Goal: Transaction & Acquisition: Obtain resource

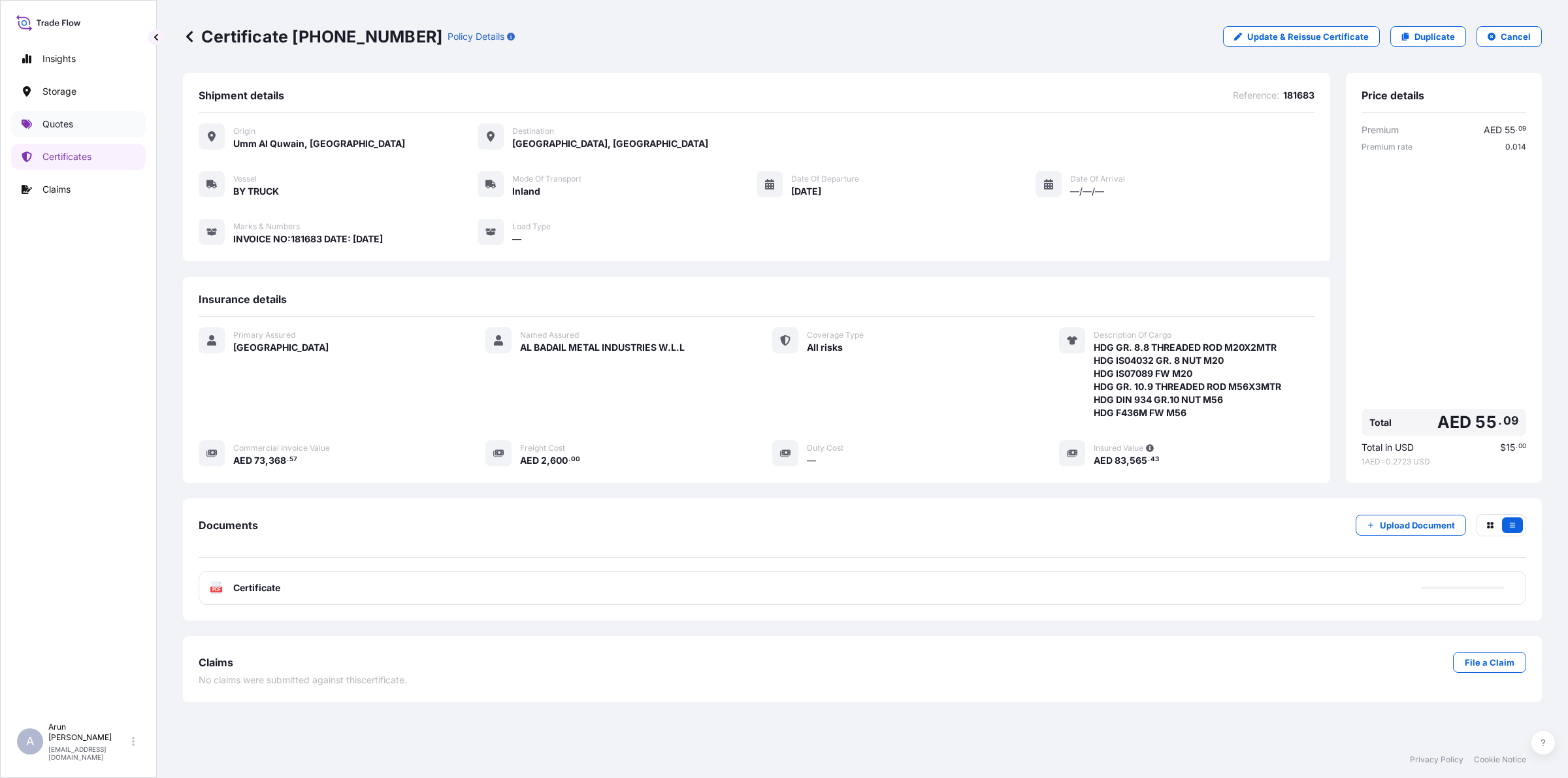
click at [79, 129] on link "Quotes" at bounding box center [79, 124] width 134 height 26
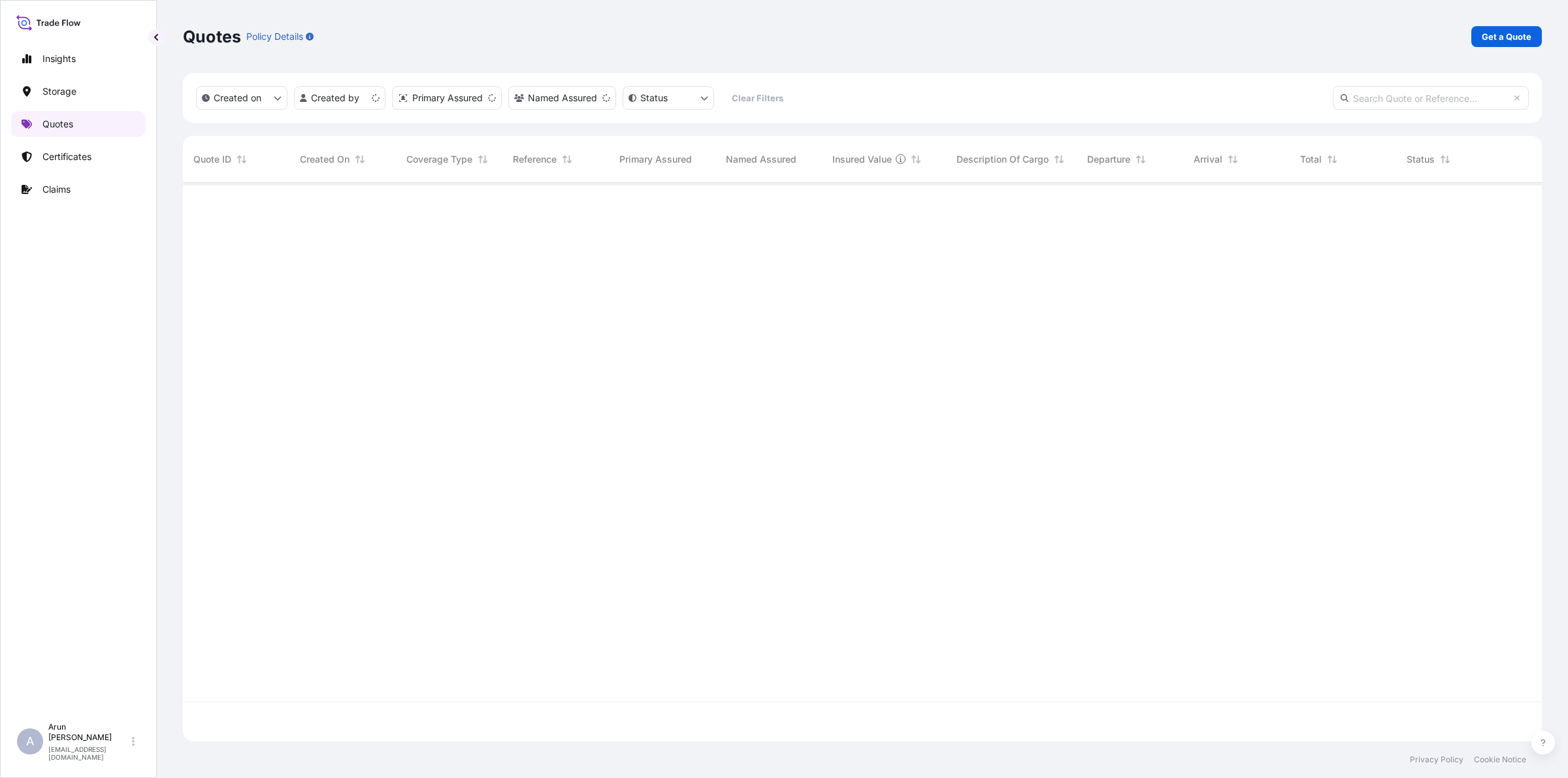
scroll to position [553, 1346]
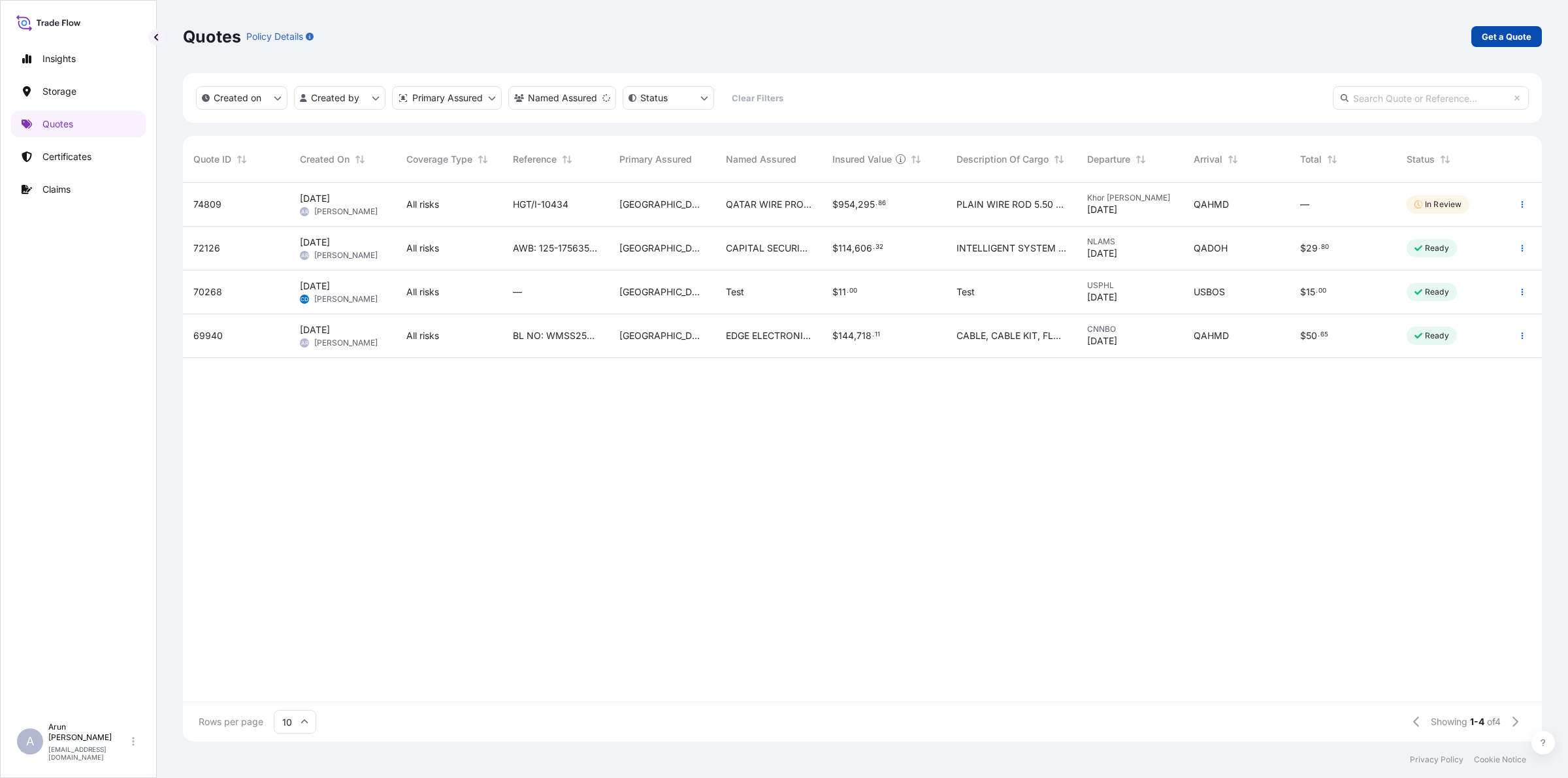
click at [1500, 37] on p "Get a Quote" at bounding box center [1506, 36] width 50 height 13
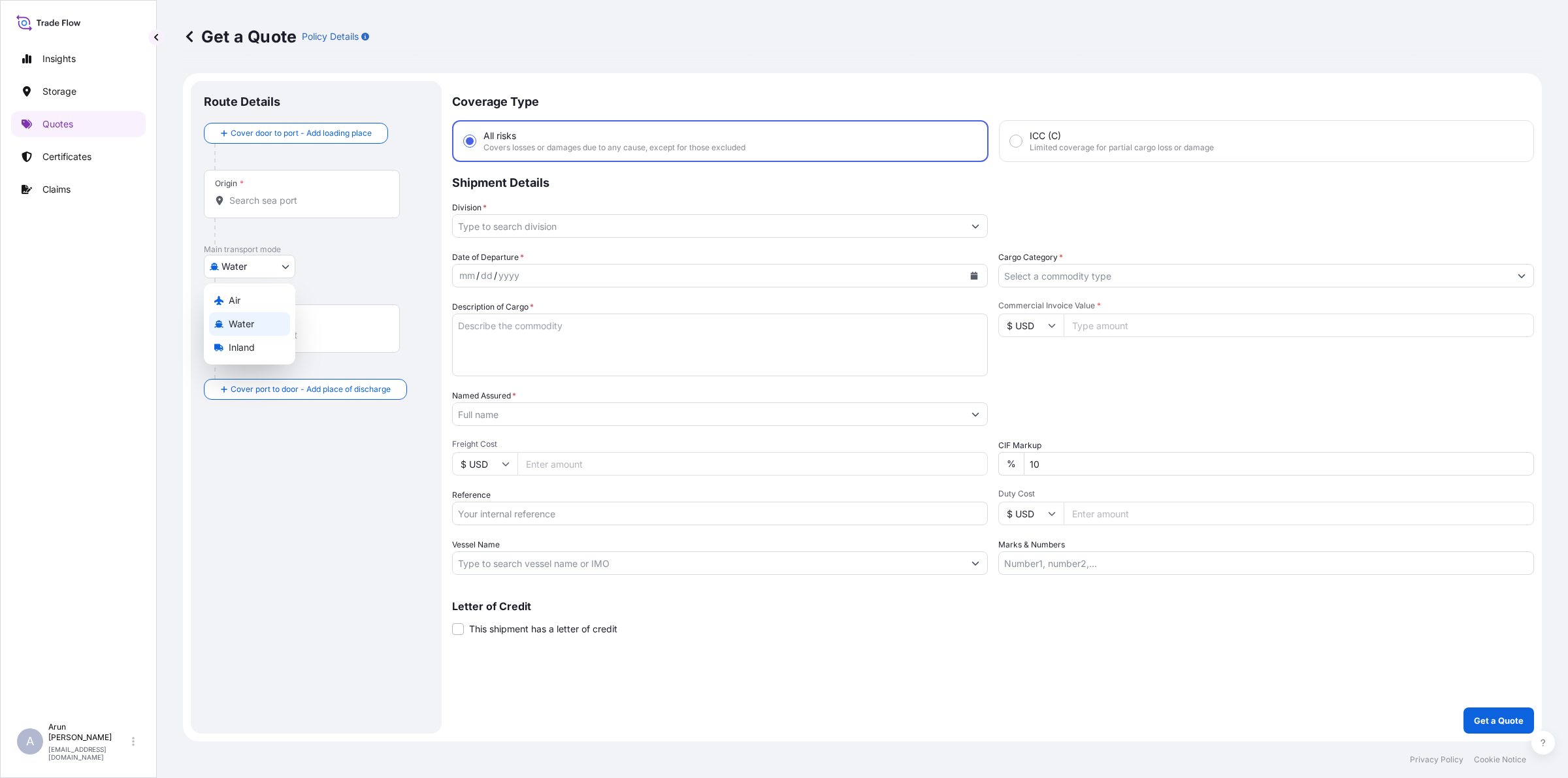
click at [288, 268] on body "Insights Storage Quotes Certificates Claims A [PERSON_NAME] [PERSON_NAME][EMAIL…" at bounding box center [784, 389] width 1568 height 778
click at [245, 342] on span "Inland" at bounding box center [242, 347] width 26 height 13
select select "Inland"
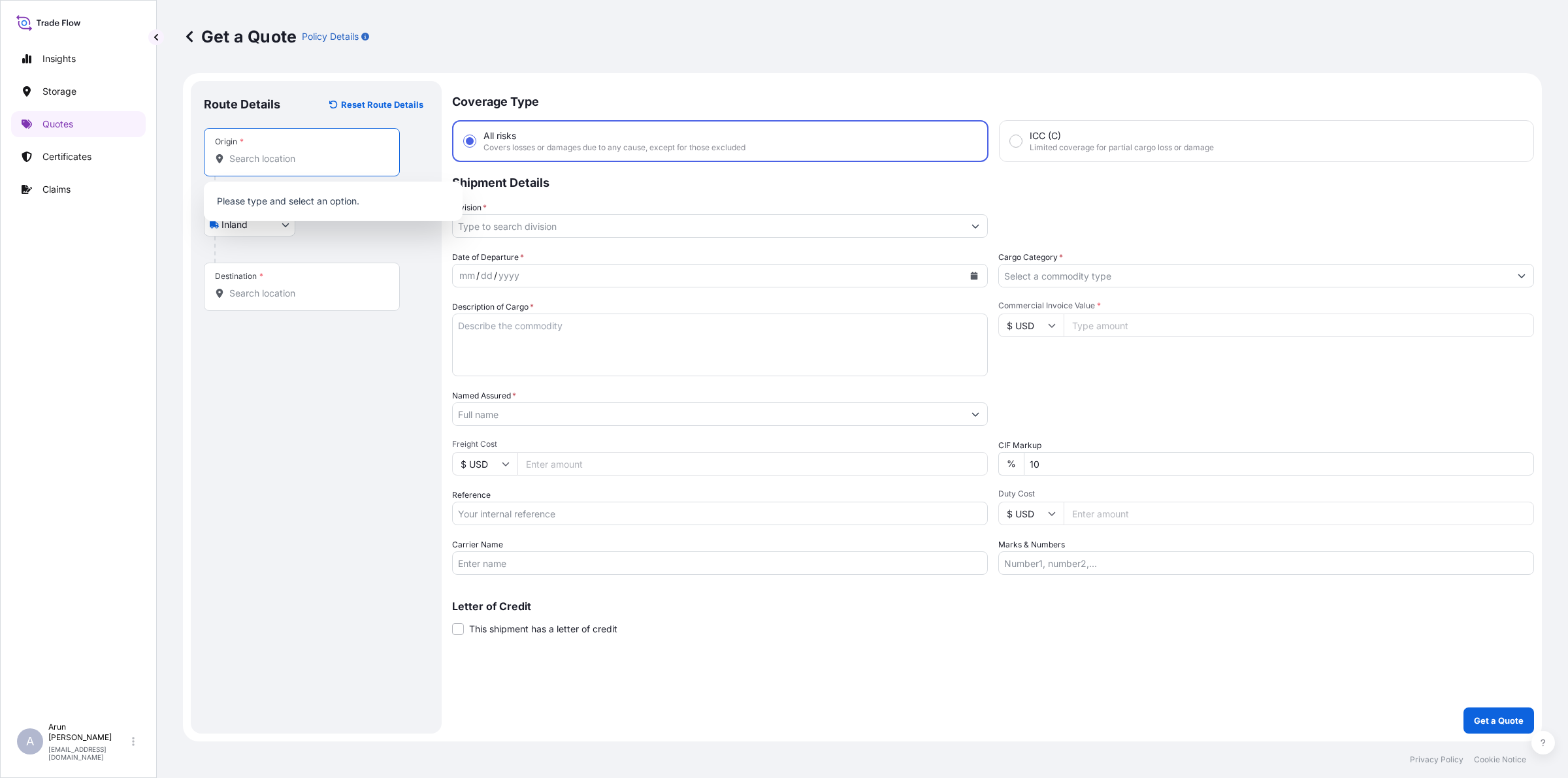
click at [294, 157] on input "Origin *" at bounding box center [306, 158] width 154 height 13
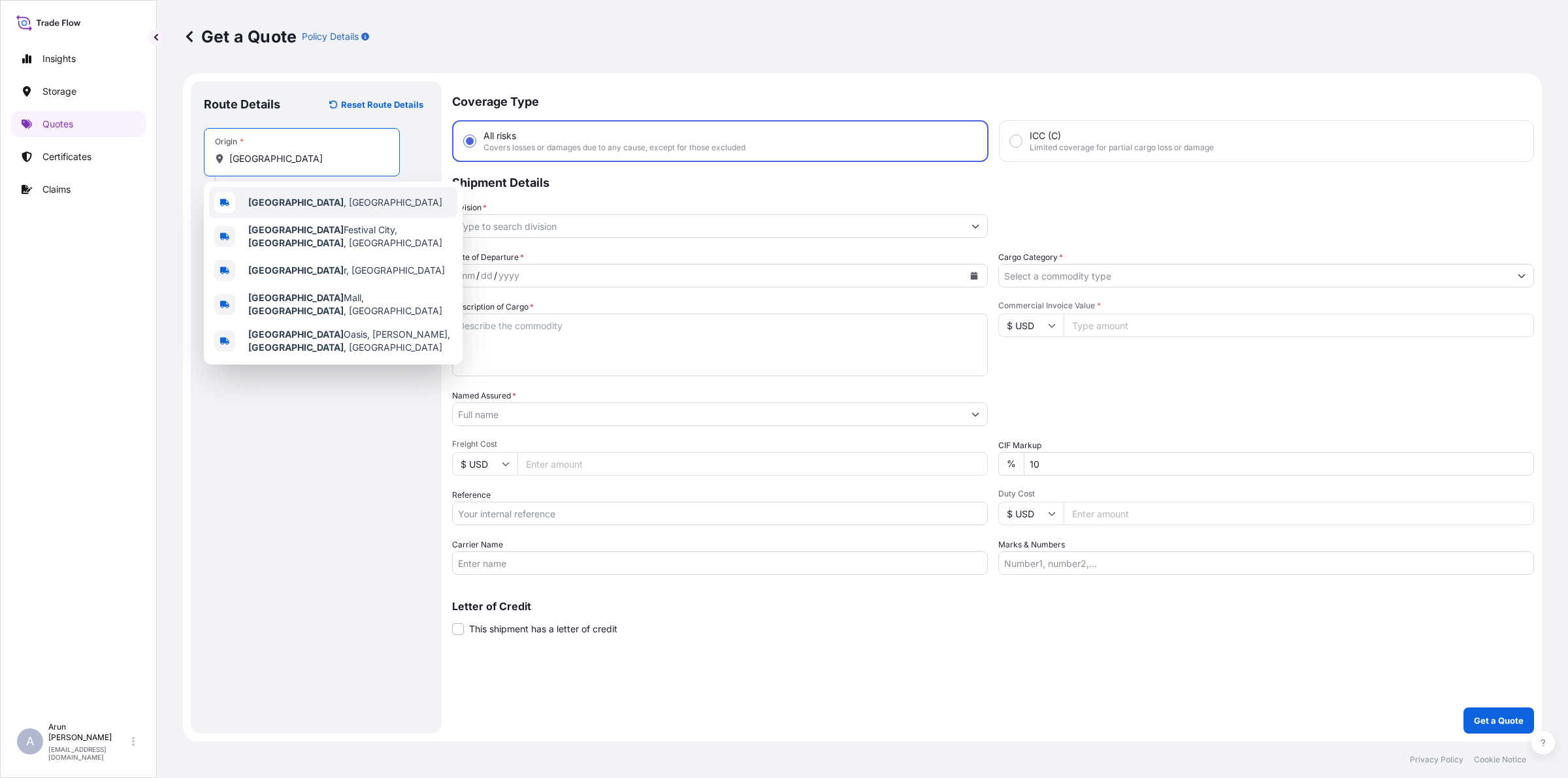
click at [256, 207] on b "[GEOGRAPHIC_DATA]" at bounding box center [295, 202] width 95 height 11
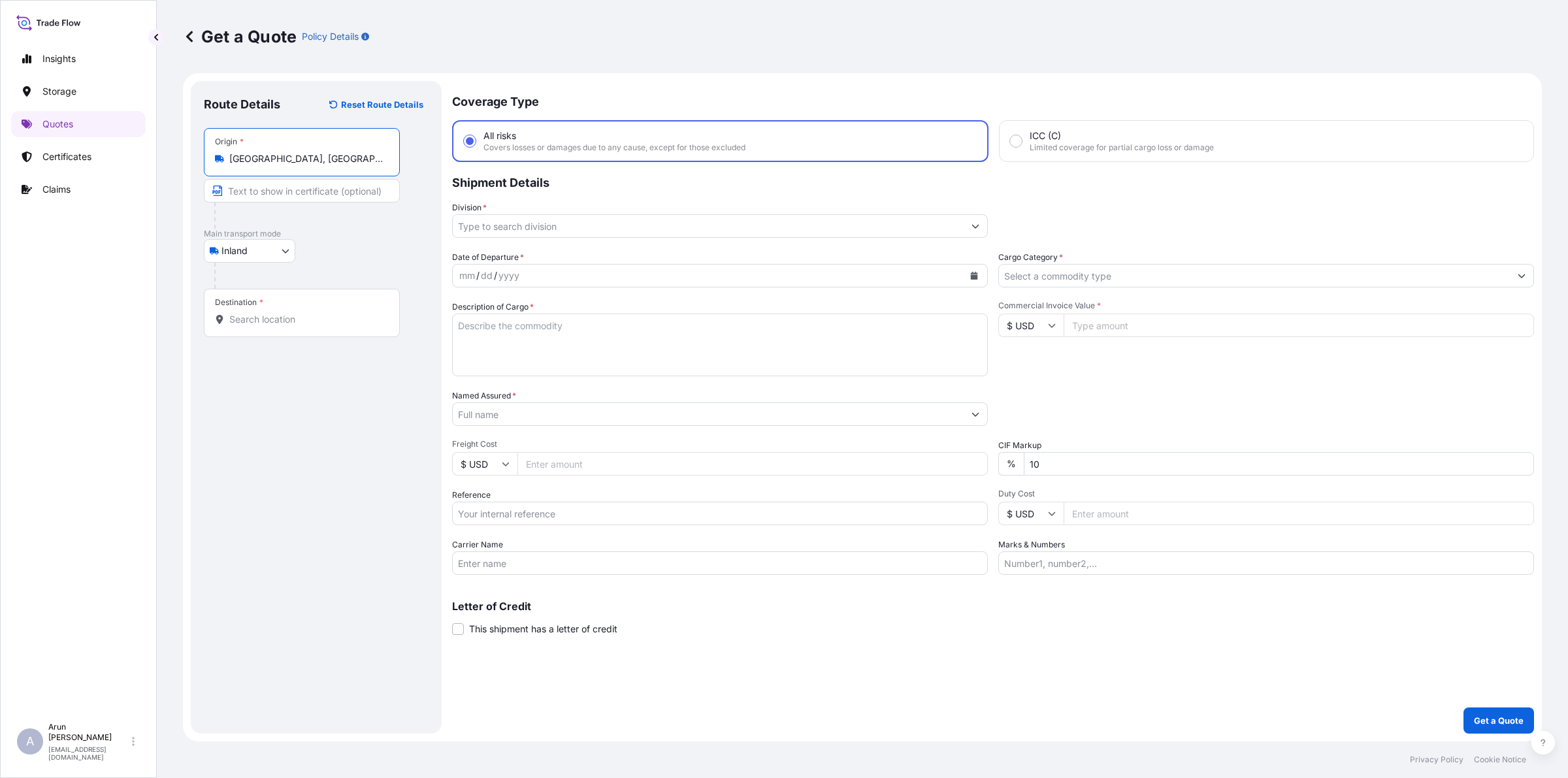
type input "[GEOGRAPHIC_DATA], [GEOGRAPHIC_DATA]"
click at [272, 193] on input "Text to appear on certificate" at bounding box center [301, 191] width 196 height 24
type input "QATAR ALUMINIUM LIMITED COMPANY,MESAIEED, [GEOGRAPHIC_DATA], [GEOGRAPHIC_DATA]."
click at [353, 189] on input "QATAR ALUMINIUM LIMITED COMPANY,MESAIEED, [GEOGRAPHIC_DATA], [GEOGRAPHIC_DATA]." at bounding box center [301, 191] width 196 height 24
click at [332, 297] on div "Destination *" at bounding box center [301, 312] width 196 height 48
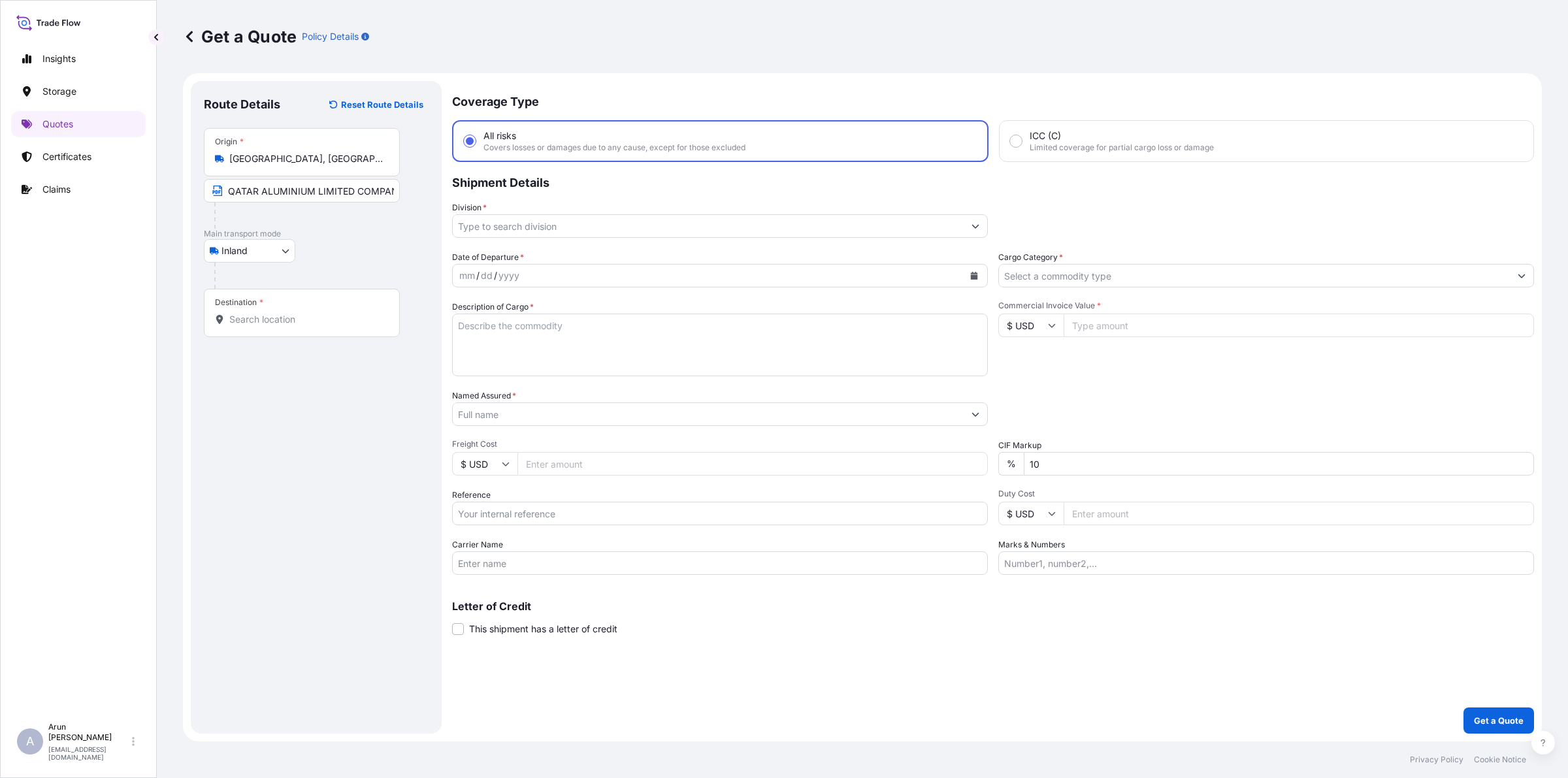
click at [332, 313] on input "Destination *" at bounding box center [306, 319] width 154 height 13
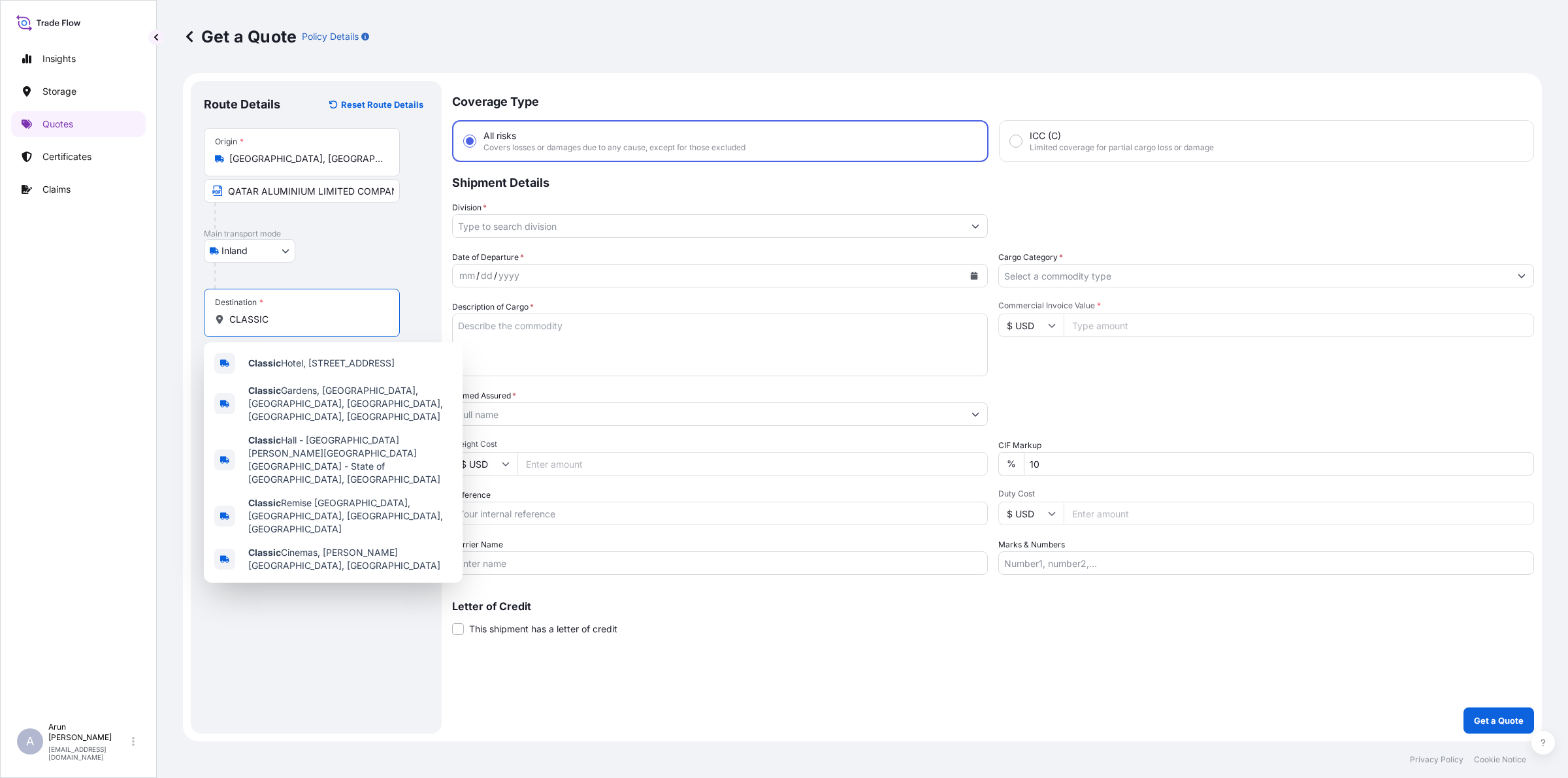
drag, startPoint x: 288, startPoint y: 319, endPoint x: 153, endPoint y: 315, distance: 135.1
click at [153, 315] on div "Insights Storage Quotes Certificates Claims A [PERSON_NAME] [PERSON_NAME][EMAIL…" at bounding box center [784, 389] width 1568 height 778
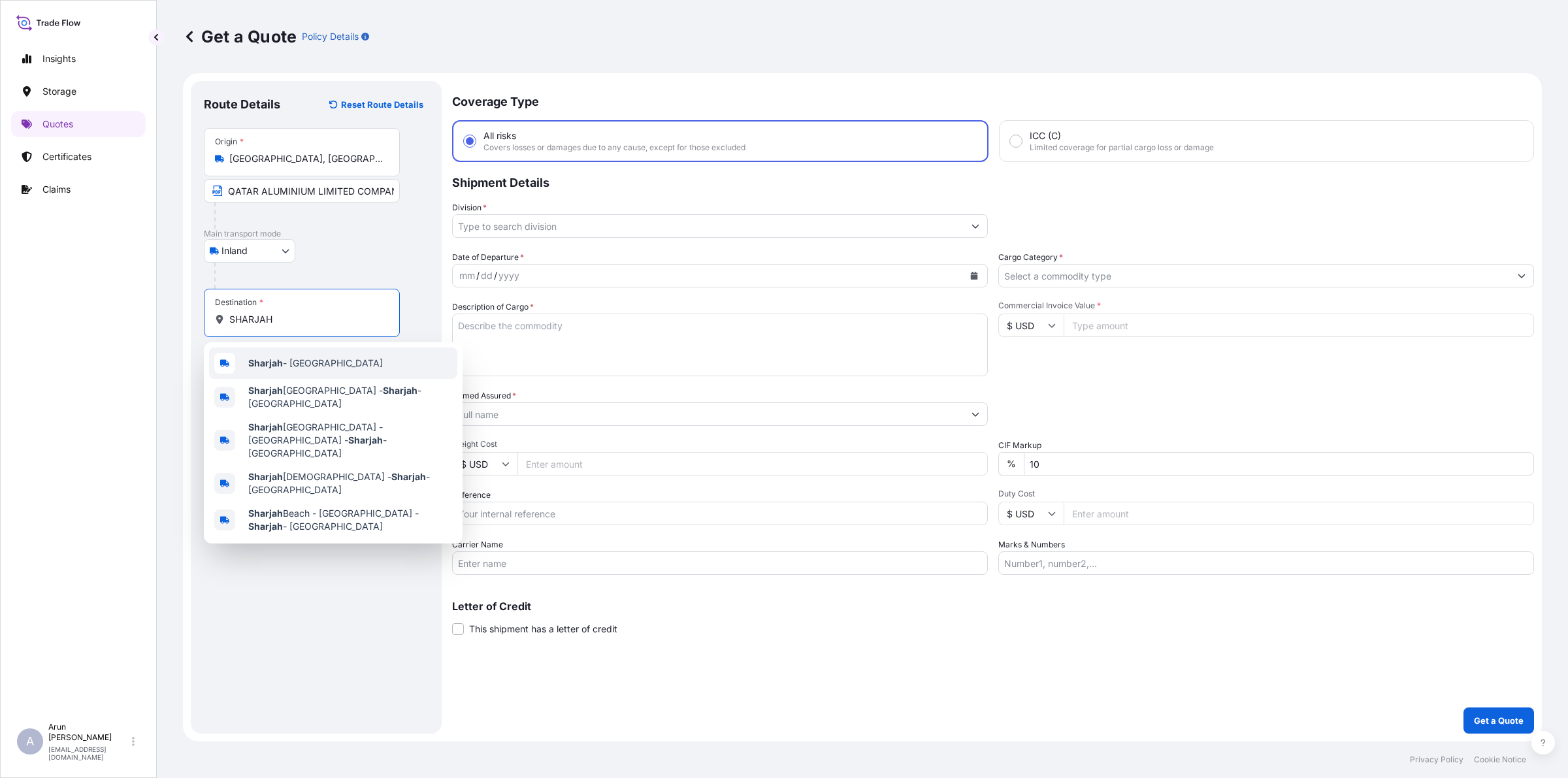
click at [346, 362] on span "Sharjah - [GEOGRAPHIC_DATA]" at bounding box center [315, 362] width 134 height 13
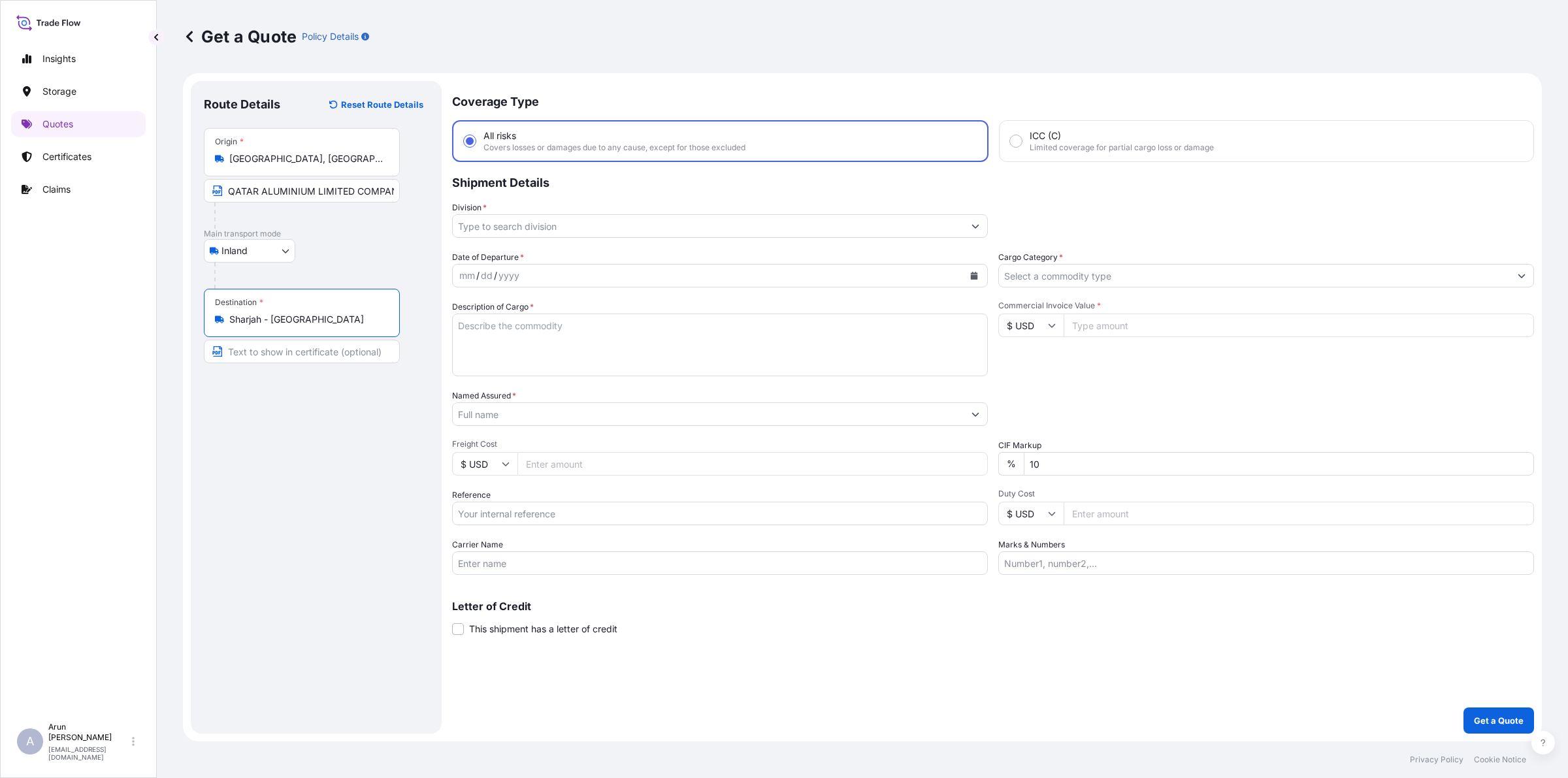
type input "Sharjah - [GEOGRAPHIC_DATA]"
click at [336, 354] on input "Text to appear on certificate" at bounding box center [301, 351] width 196 height 24
type input "CLASSIC EXTRUSION LLC, Sharjah - [GEOGRAPHIC_DATA]"
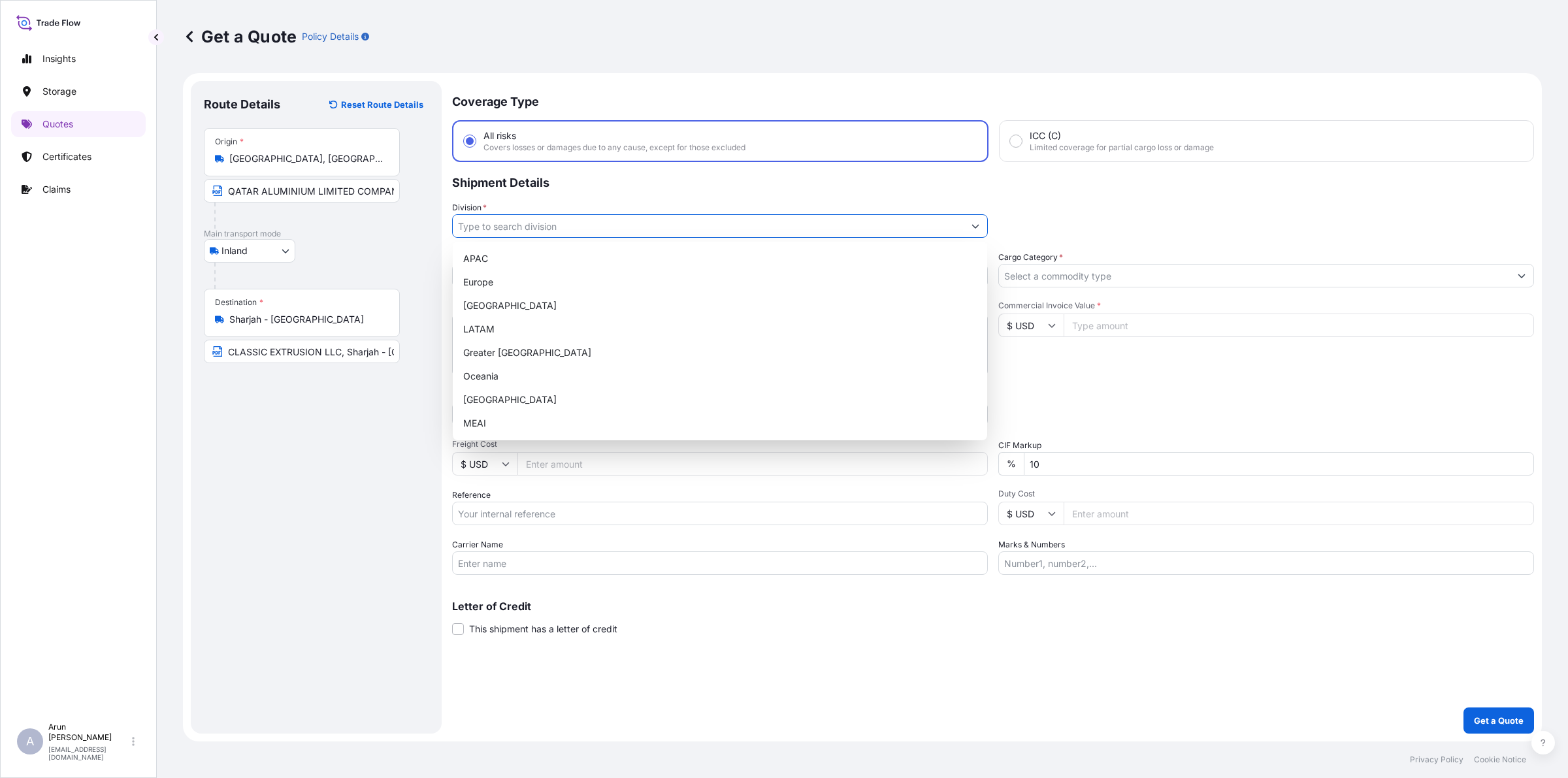
click at [527, 227] on input "Division *" at bounding box center [707, 226] width 510 height 24
click at [475, 415] on div "MEAI" at bounding box center [720, 423] width 524 height 24
type input "MEAI"
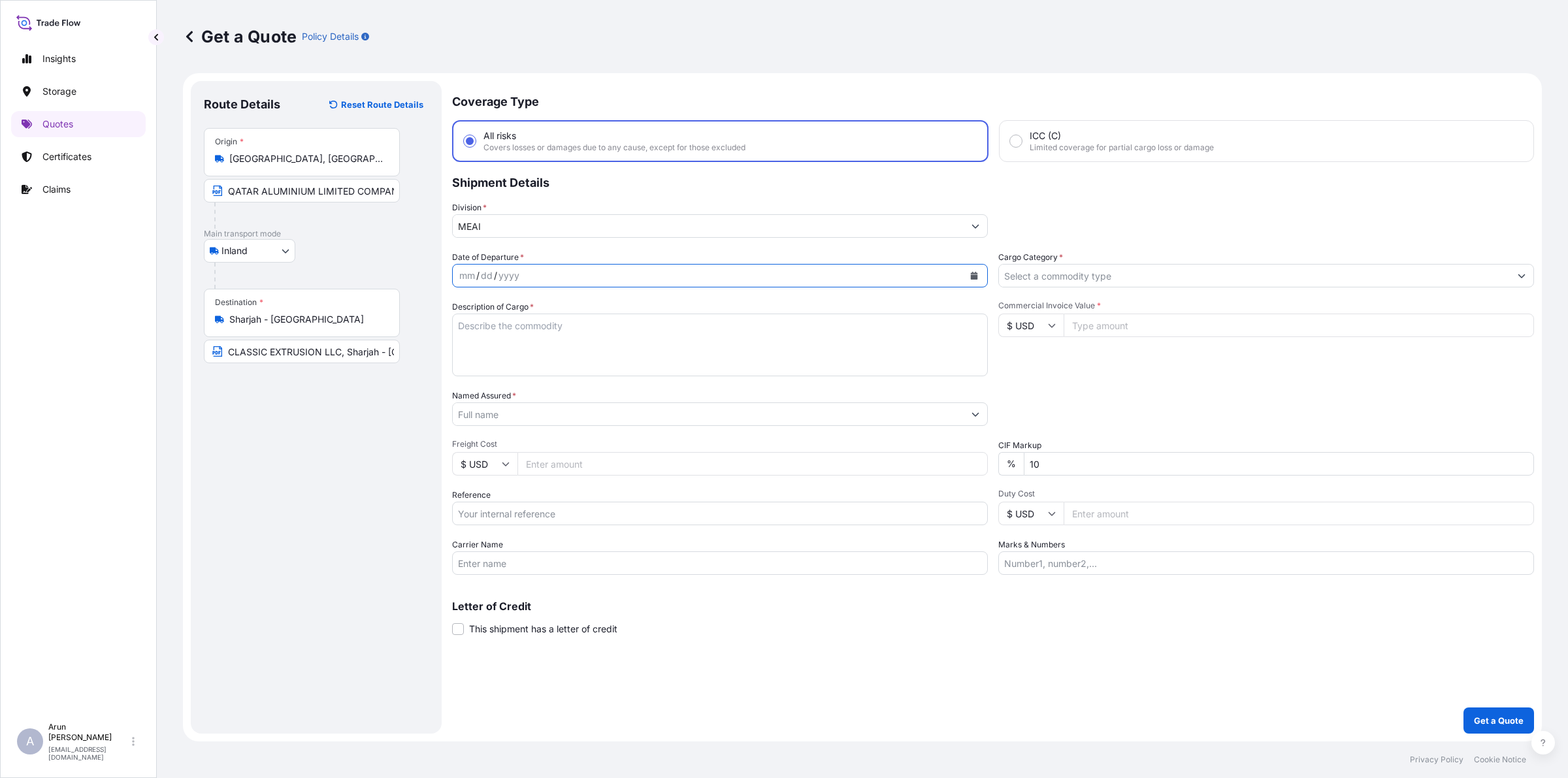
click at [974, 275] on icon "Calendar" at bounding box center [974, 275] width 7 height 8
click at [524, 403] on div "14" at bounding box center [524, 409] width 24 height 24
click at [527, 343] on textarea "Description of Cargo *" at bounding box center [720, 345] width 536 height 63
type textarea "ALUMINIUM LOGS(BILLETS)"
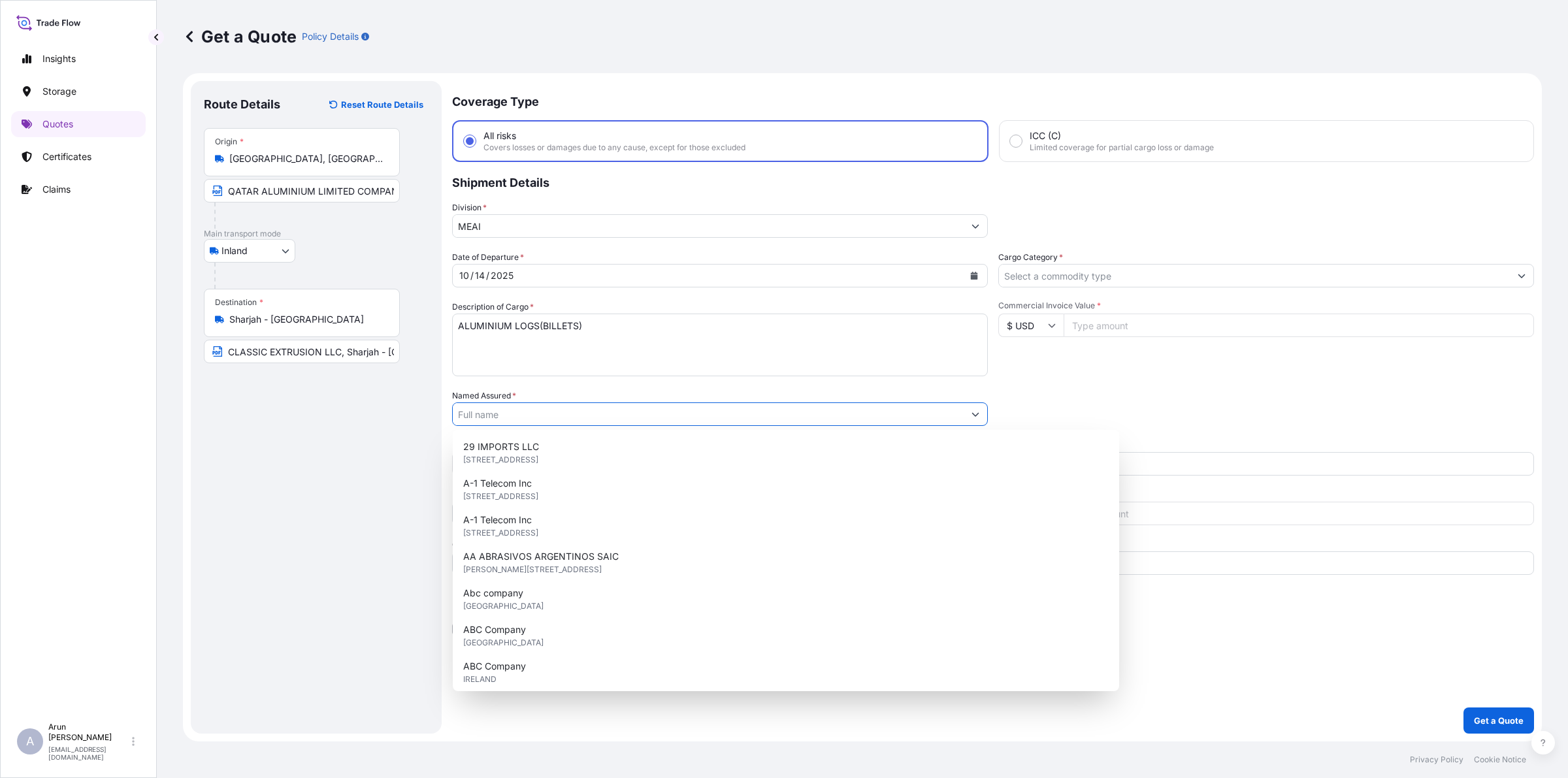
click at [497, 406] on input "Named Assured *" at bounding box center [707, 413] width 510 height 24
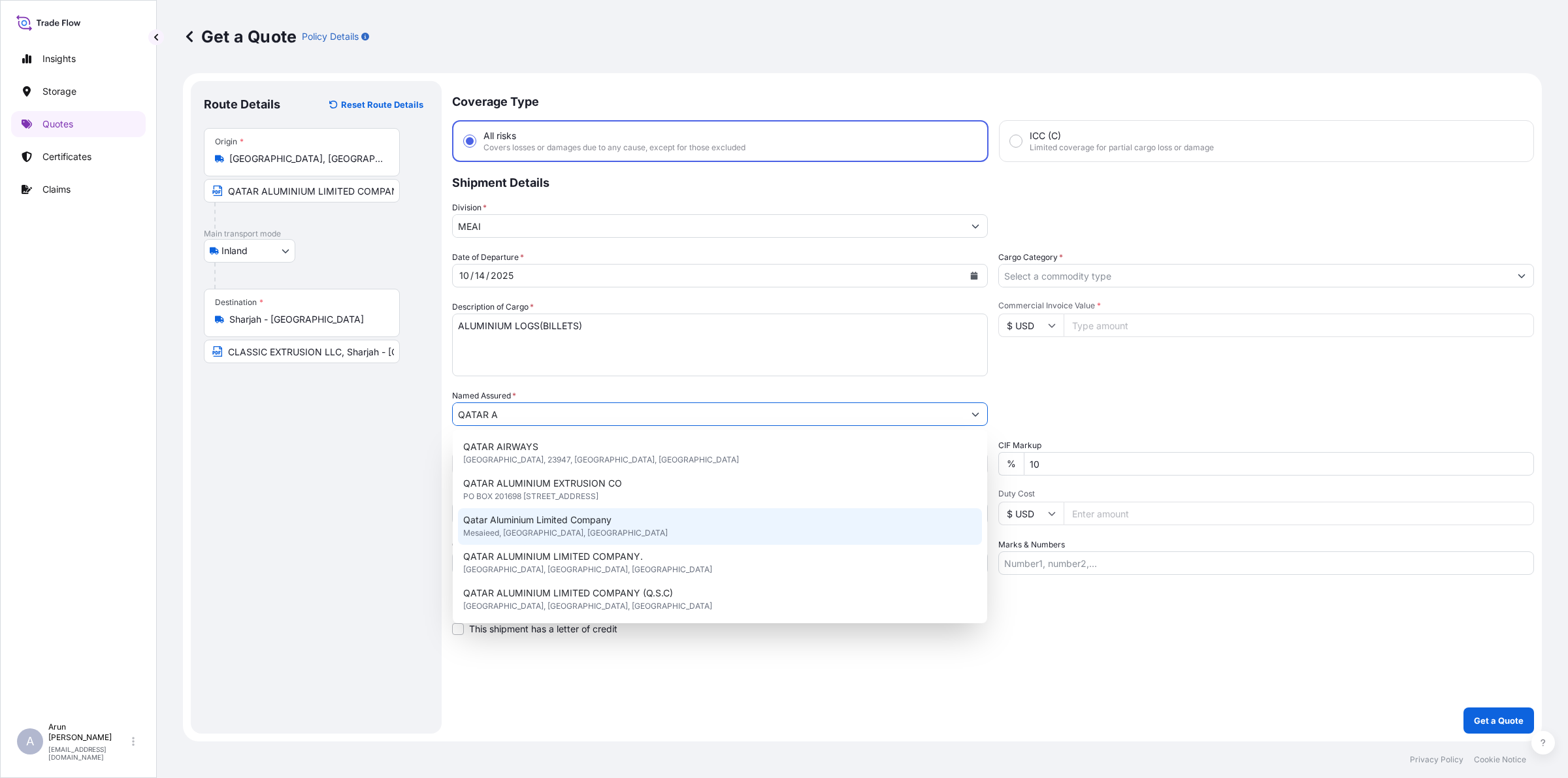
click at [516, 517] on span "Qatar Aluminium Limited Company" at bounding box center [537, 519] width 148 height 13
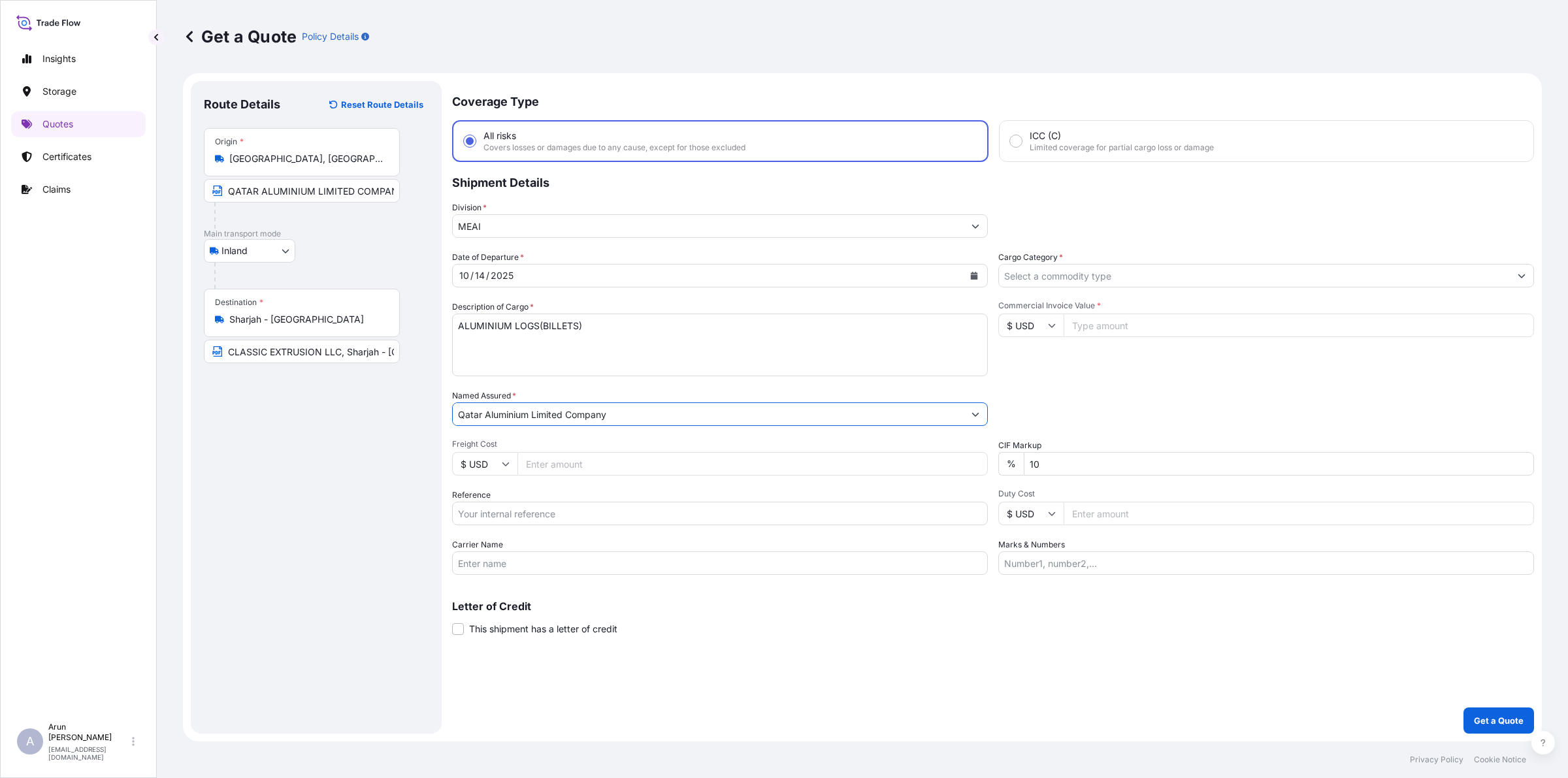
type input "Qatar Aluminium Limited Company"
click at [563, 462] on input "Freight Cost" at bounding box center [752, 463] width 470 height 24
type input "7260"
click at [507, 516] on input "Reference" at bounding box center [720, 513] width 536 height 24
type input "QA1001046269"
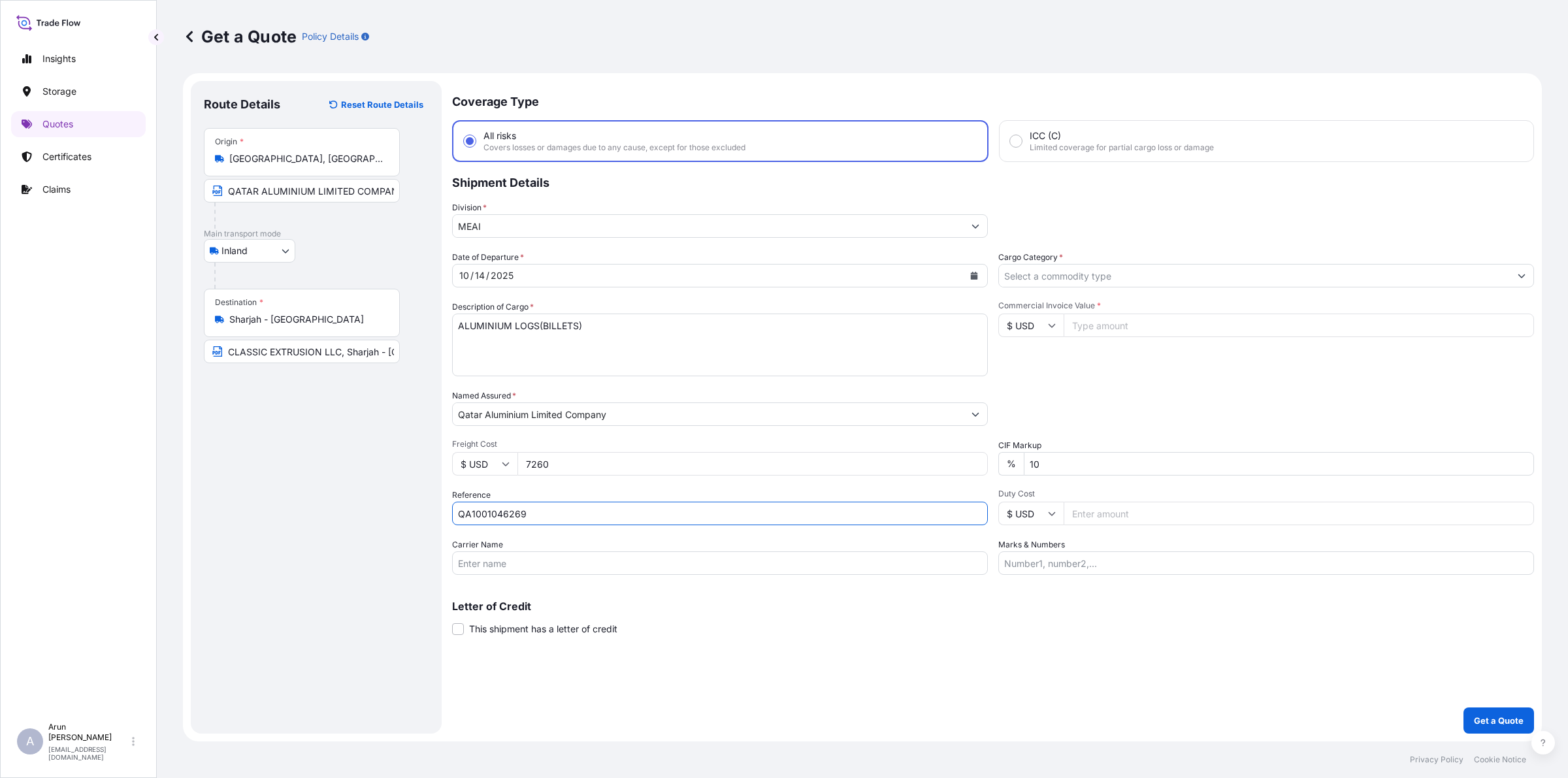
click at [503, 558] on input "Carrier Name" at bounding box center [720, 563] width 536 height 24
type input "BY TRUCK"
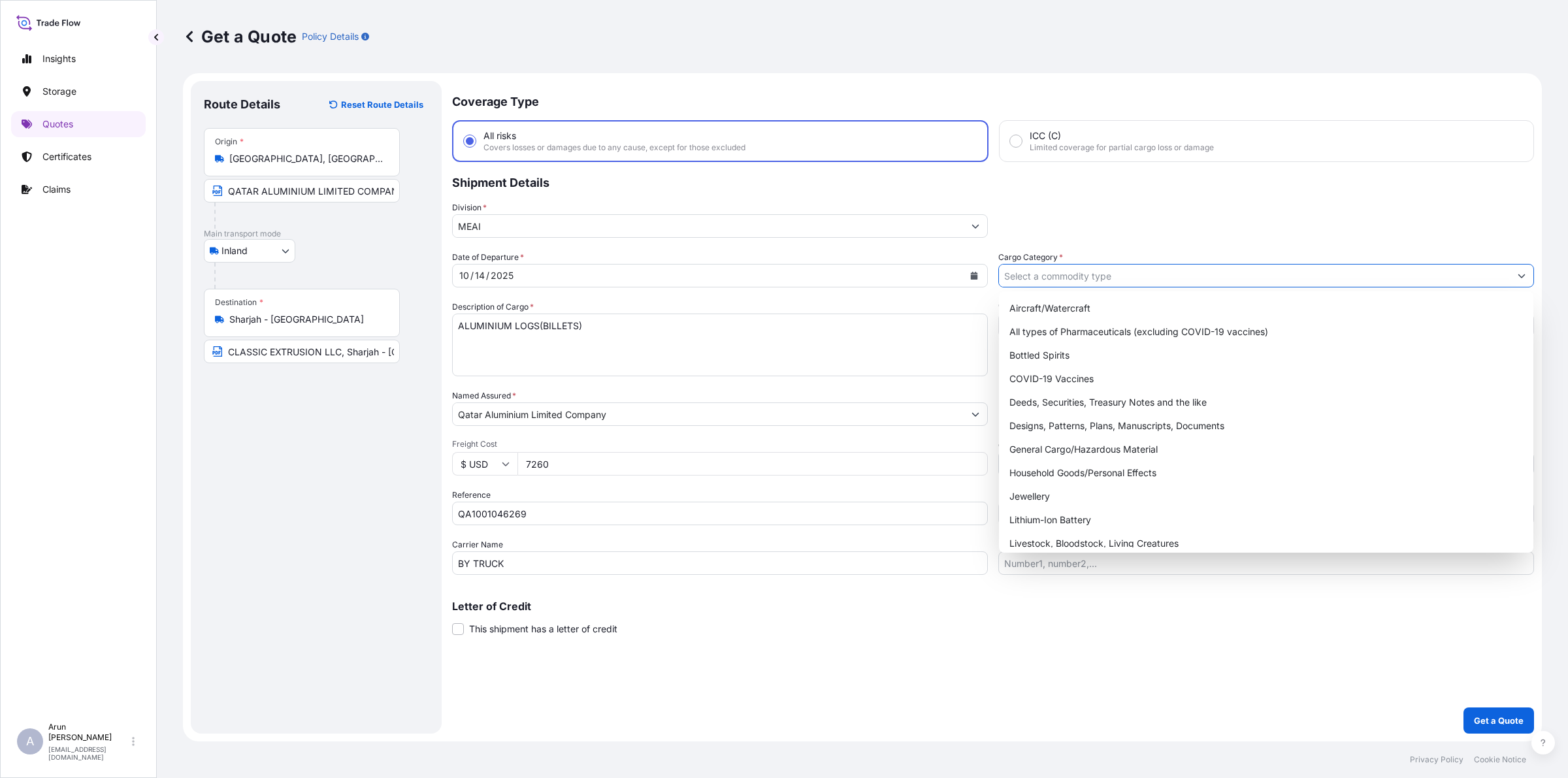
click at [1052, 275] on input "Cargo Category *" at bounding box center [1254, 275] width 510 height 24
click at [1080, 441] on div "General Cargo/Hazardous Material" at bounding box center [1266, 449] width 524 height 24
type input "General Cargo/Hazardous Material"
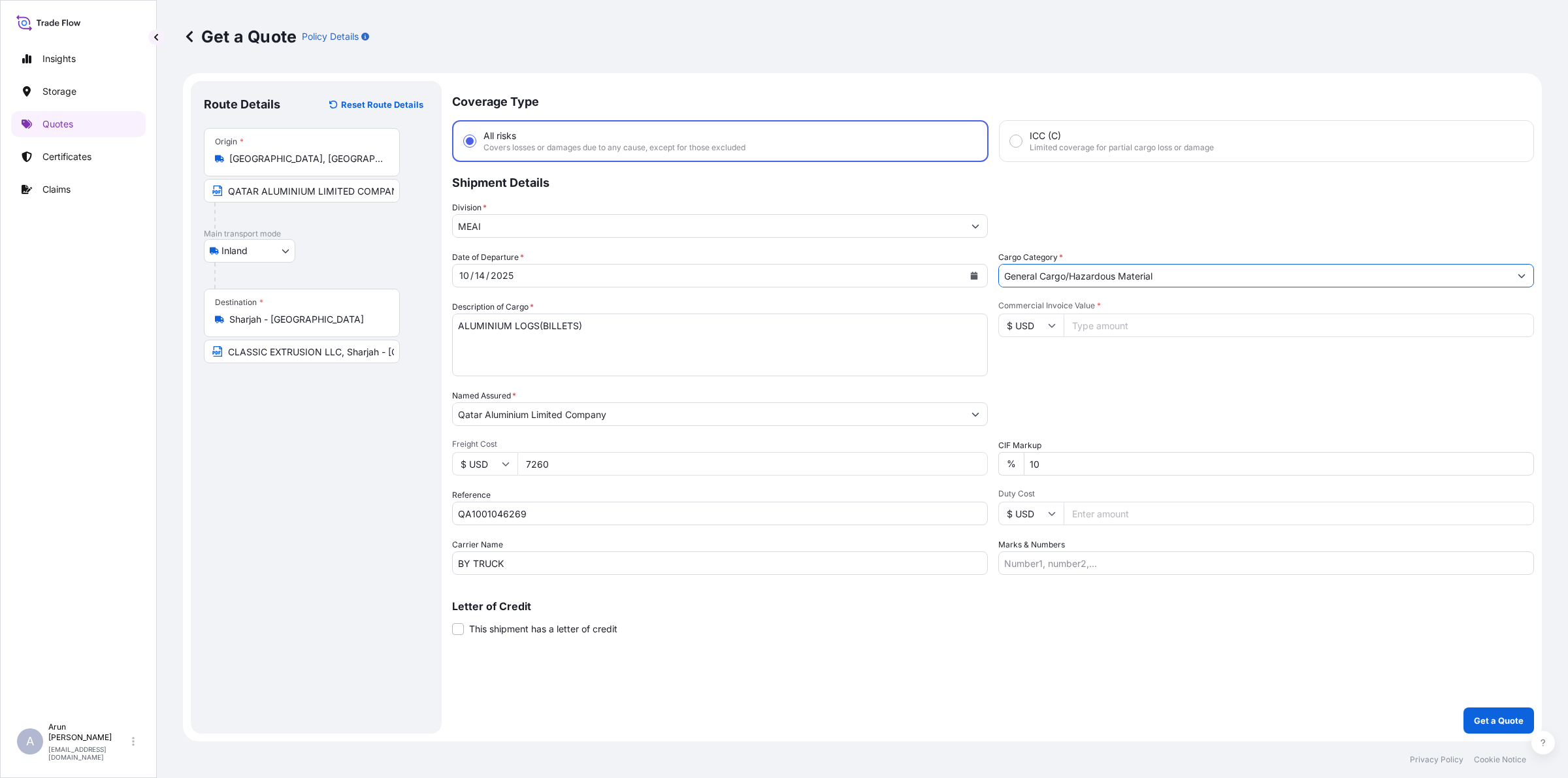
click at [1087, 330] on input "Commercial Invoice Value *" at bounding box center [1299, 325] width 470 height 24
type input "346433.30"
click at [1055, 459] on input "10" at bounding box center [1278, 463] width 510 height 24
type input "1"
type input "10"
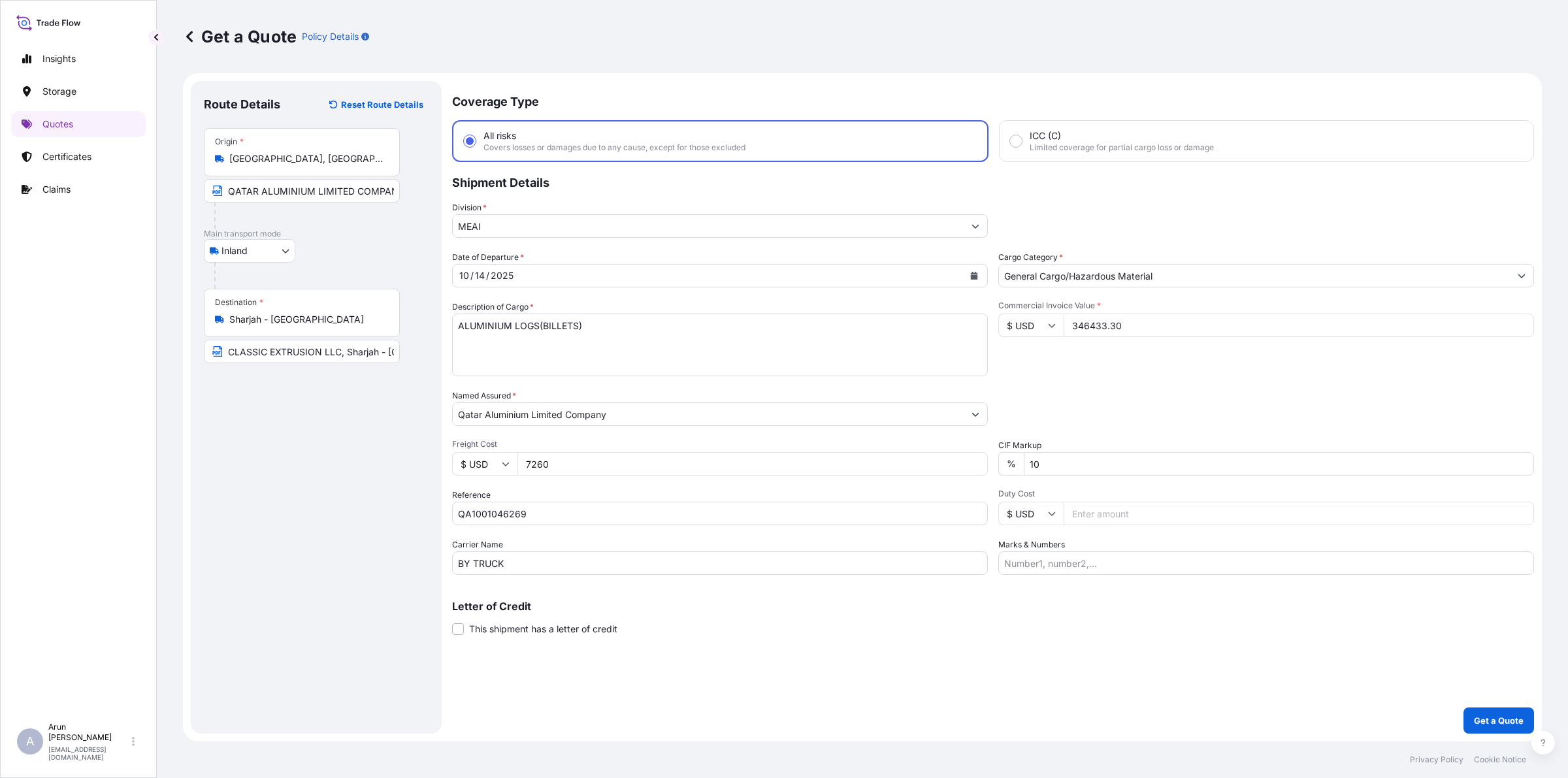
click at [1191, 544] on div "Marks & Numbers" at bounding box center [1266, 556] width 536 height 37
click at [1190, 555] on input "Marks & Numbers" at bounding box center [1266, 563] width 536 height 24
click at [1135, 559] on input "INVOICE NO: QAT/GCCR/25/556 DATE: [DATE]" at bounding box center [1266, 563] width 536 height 24
click at [1186, 561] on input "INVOICE NO: QAT/GCCR/25/606 DATE: [DATE]" at bounding box center [1266, 563] width 536 height 24
click at [1257, 563] on input "INVOICE NO: QAT/GCCR/25/606 DATE: [DATE]" at bounding box center [1266, 563] width 536 height 24
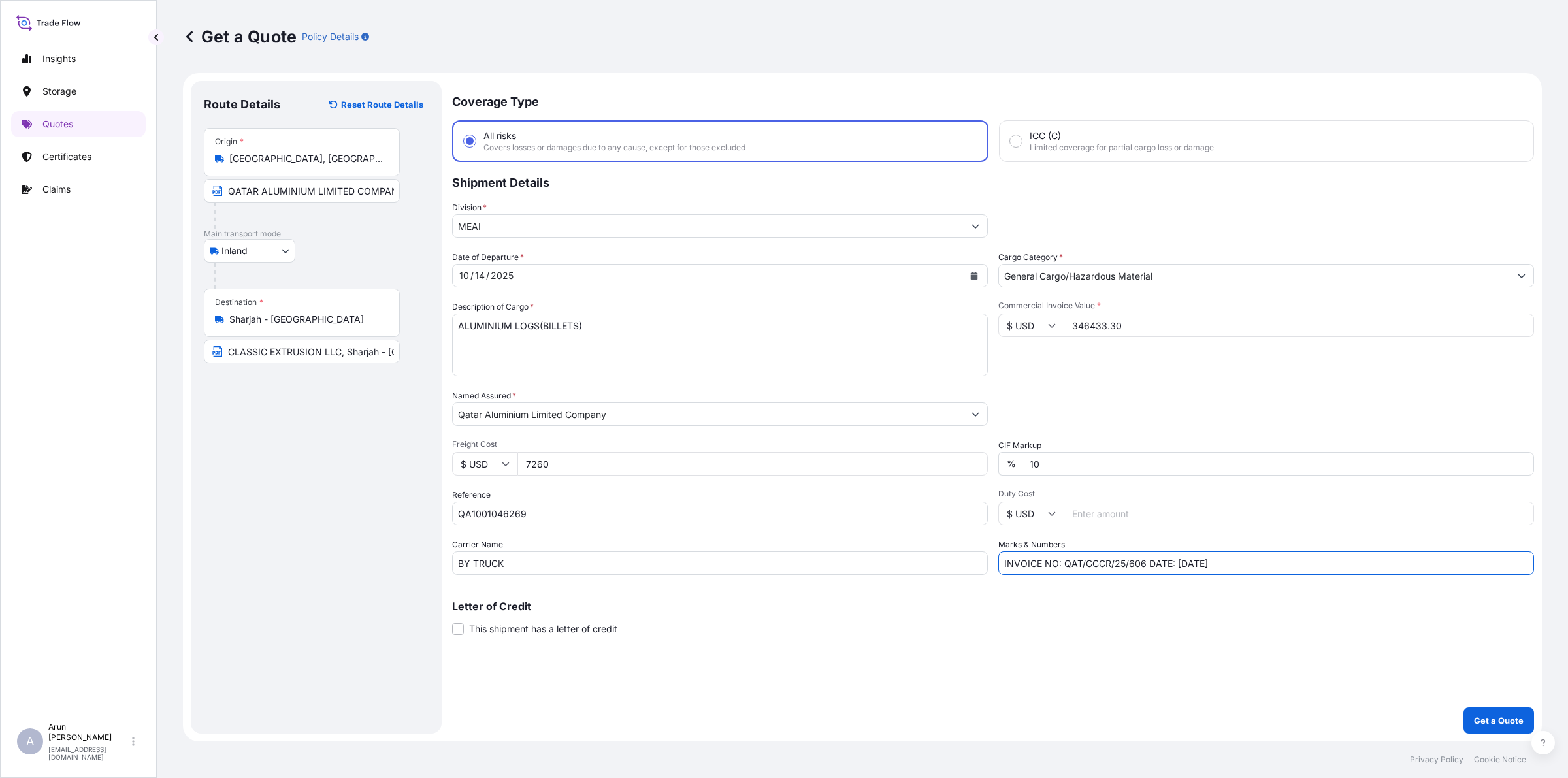
type input "INVOICE NO: QAT/GCCR/25/606 DATE: [DATE]"
click at [1060, 465] on input "10" at bounding box center [1278, 463] width 510 height 24
type input "1"
type input "0"
click at [1485, 725] on p "Get a Quote" at bounding box center [1498, 720] width 50 height 13
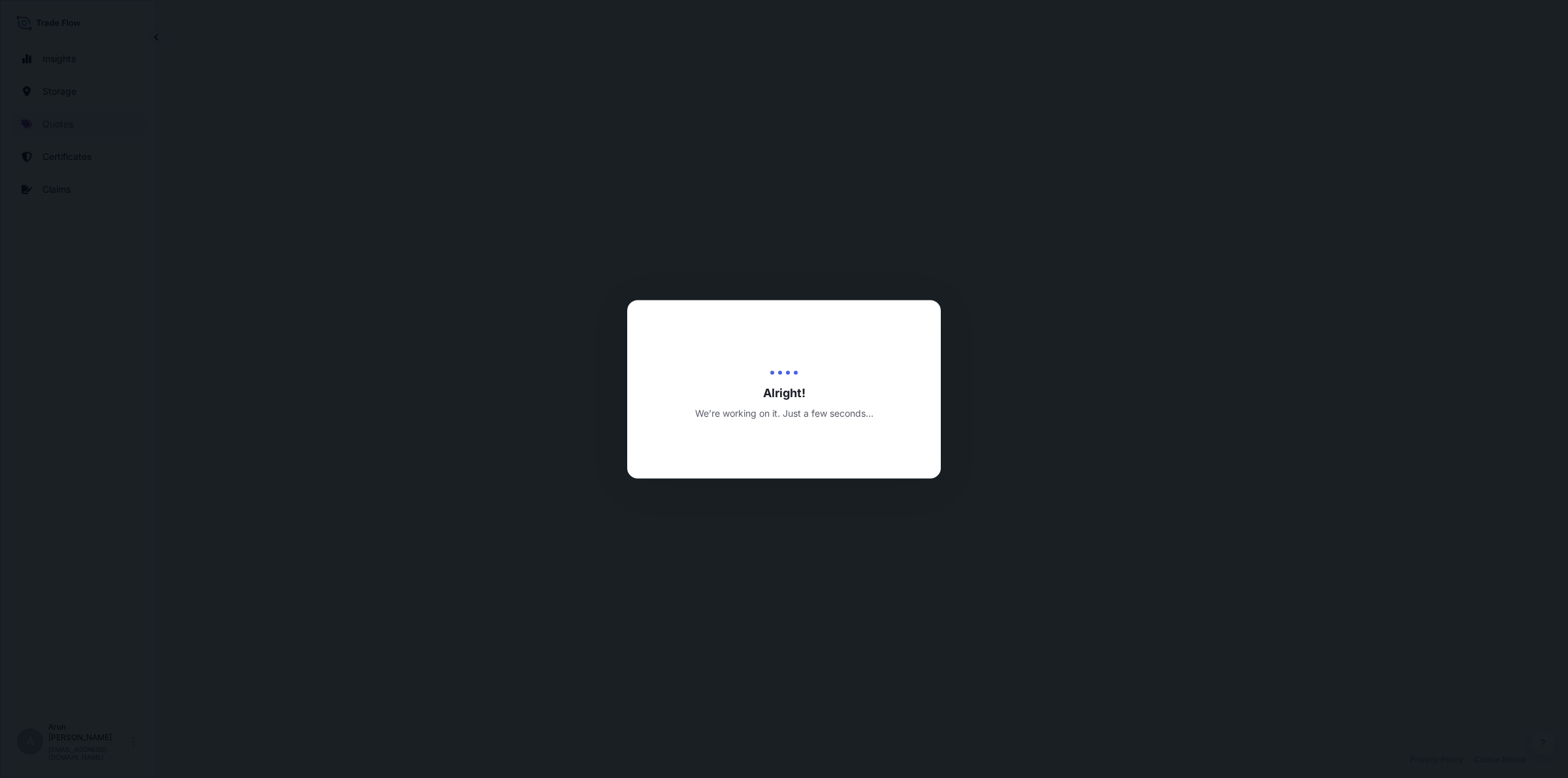
select select "Inland"
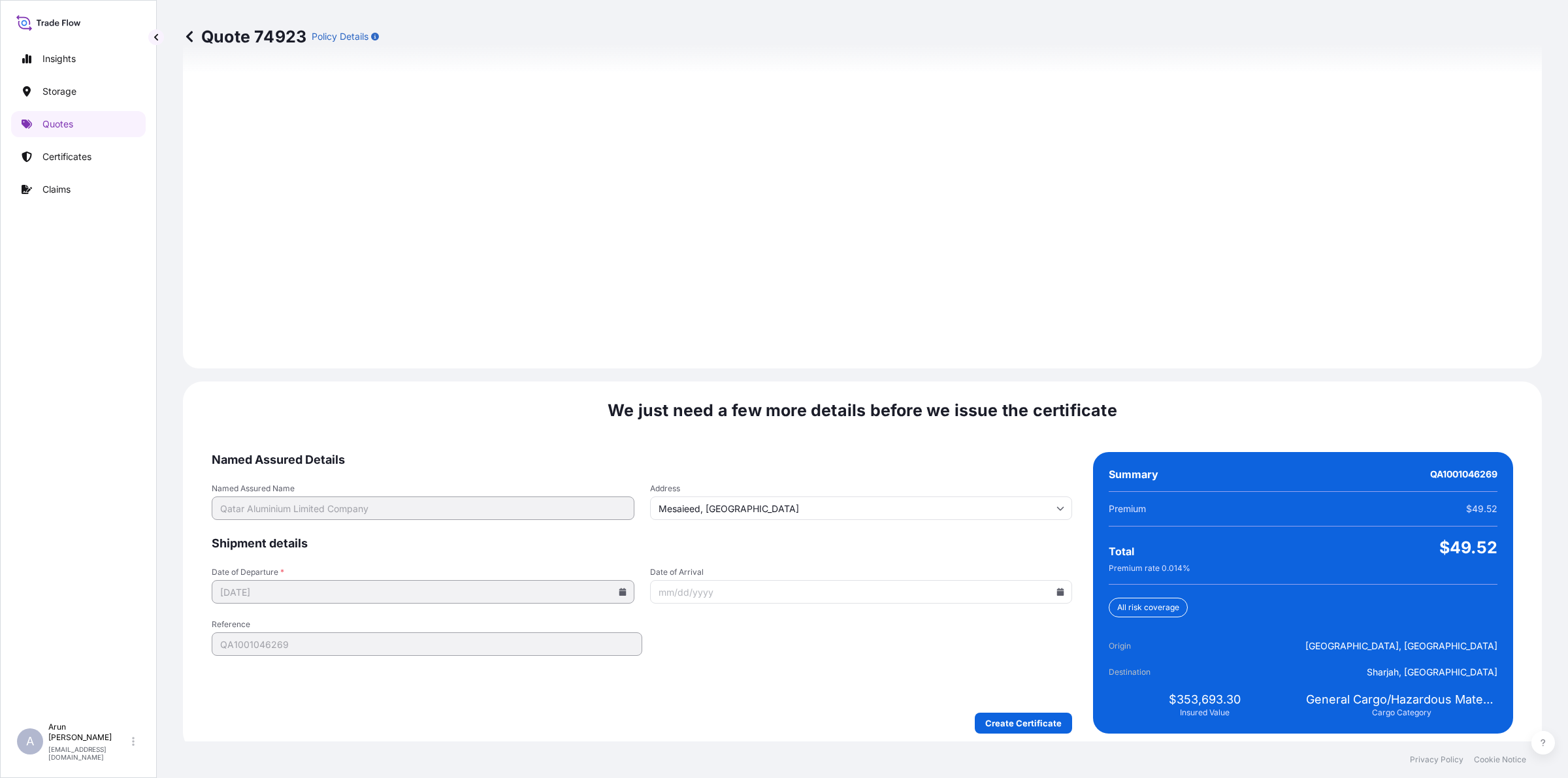
scroll to position [1695, 0]
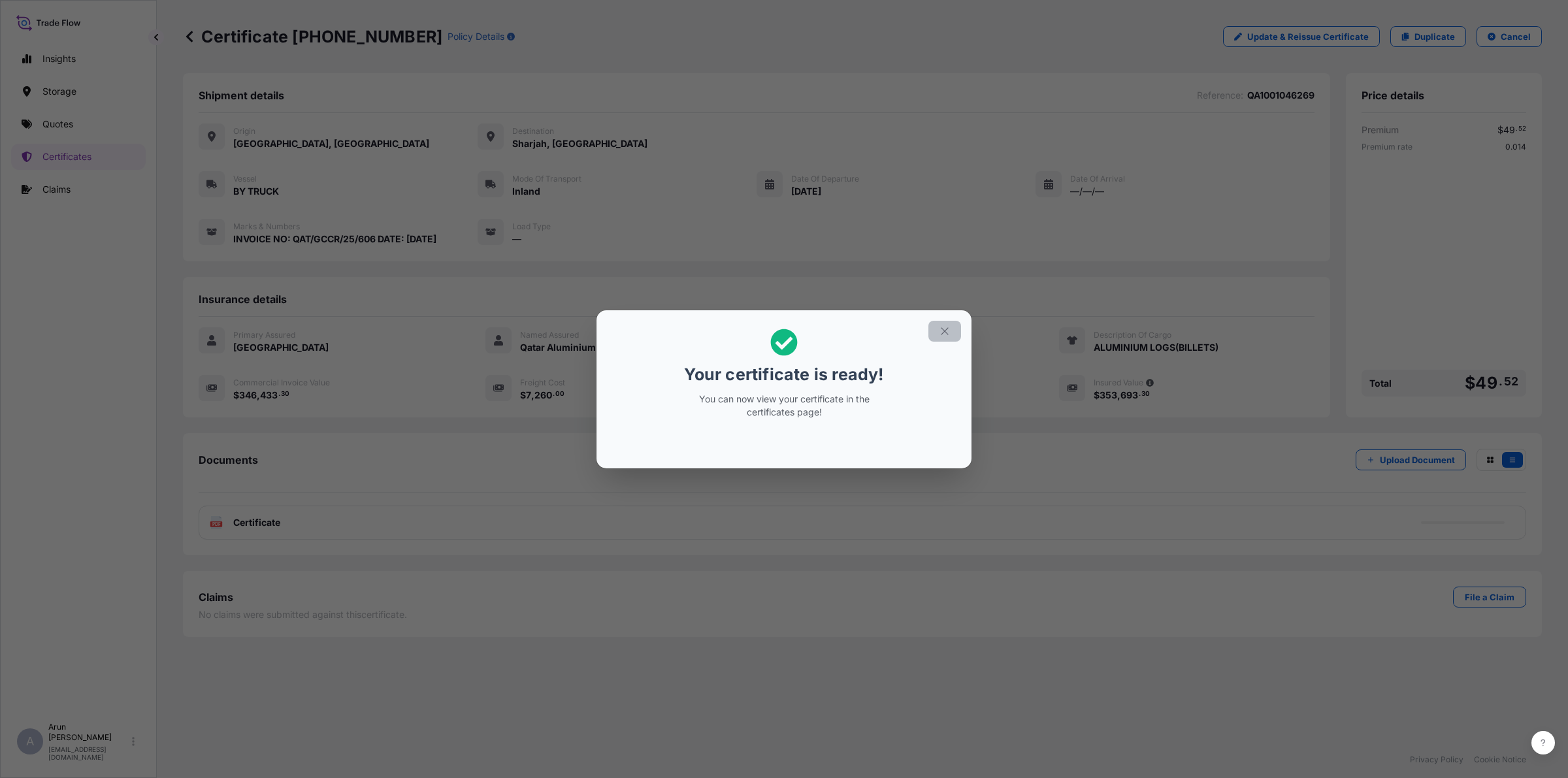
click at [935, 331] on button "button" at bounding box center [944, 330] width 33 height 21
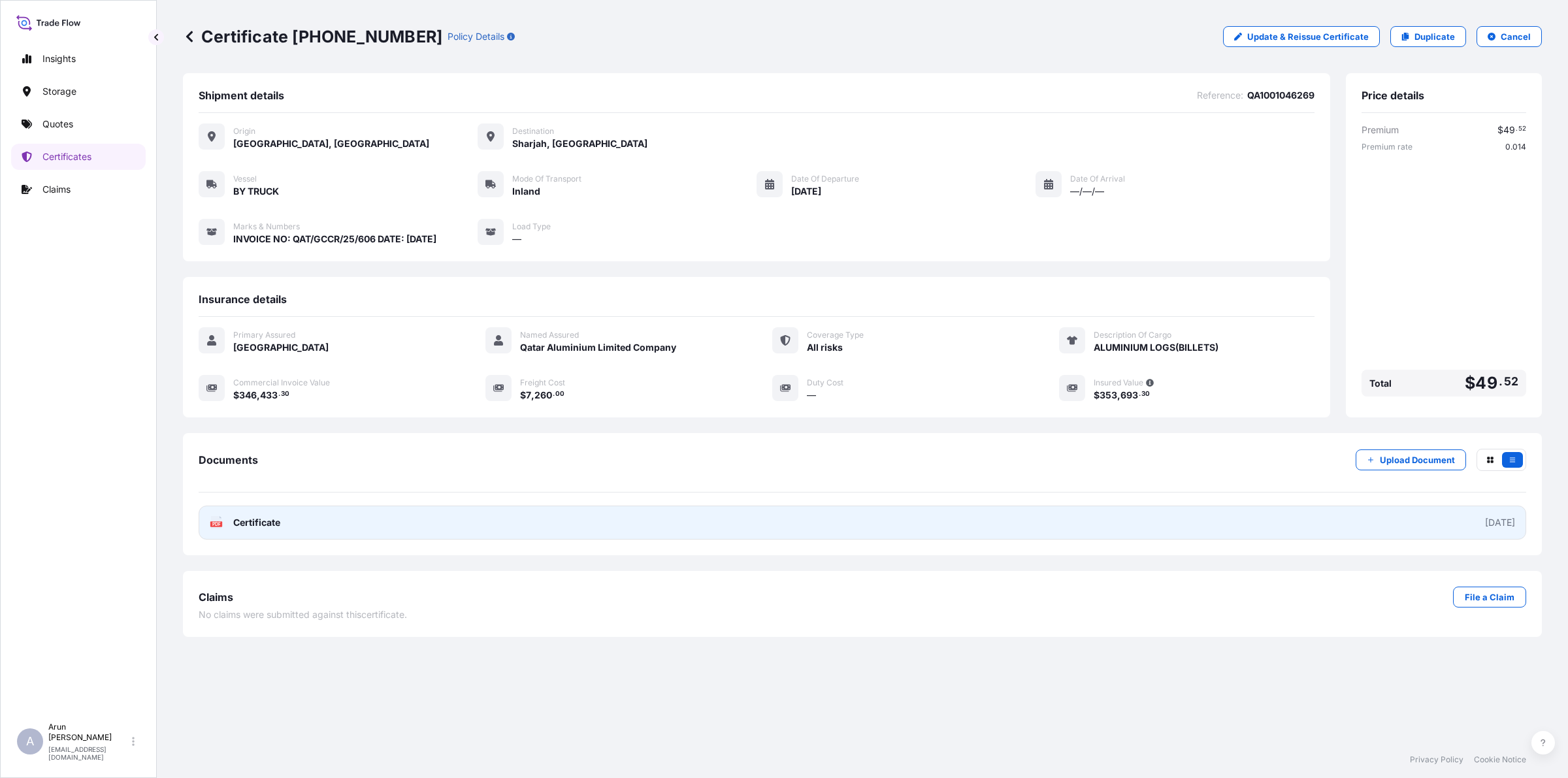
click at [243, 533] on link "PDF Certificate [DATE]" at bounding box center [862, 522] width 1328 height 34
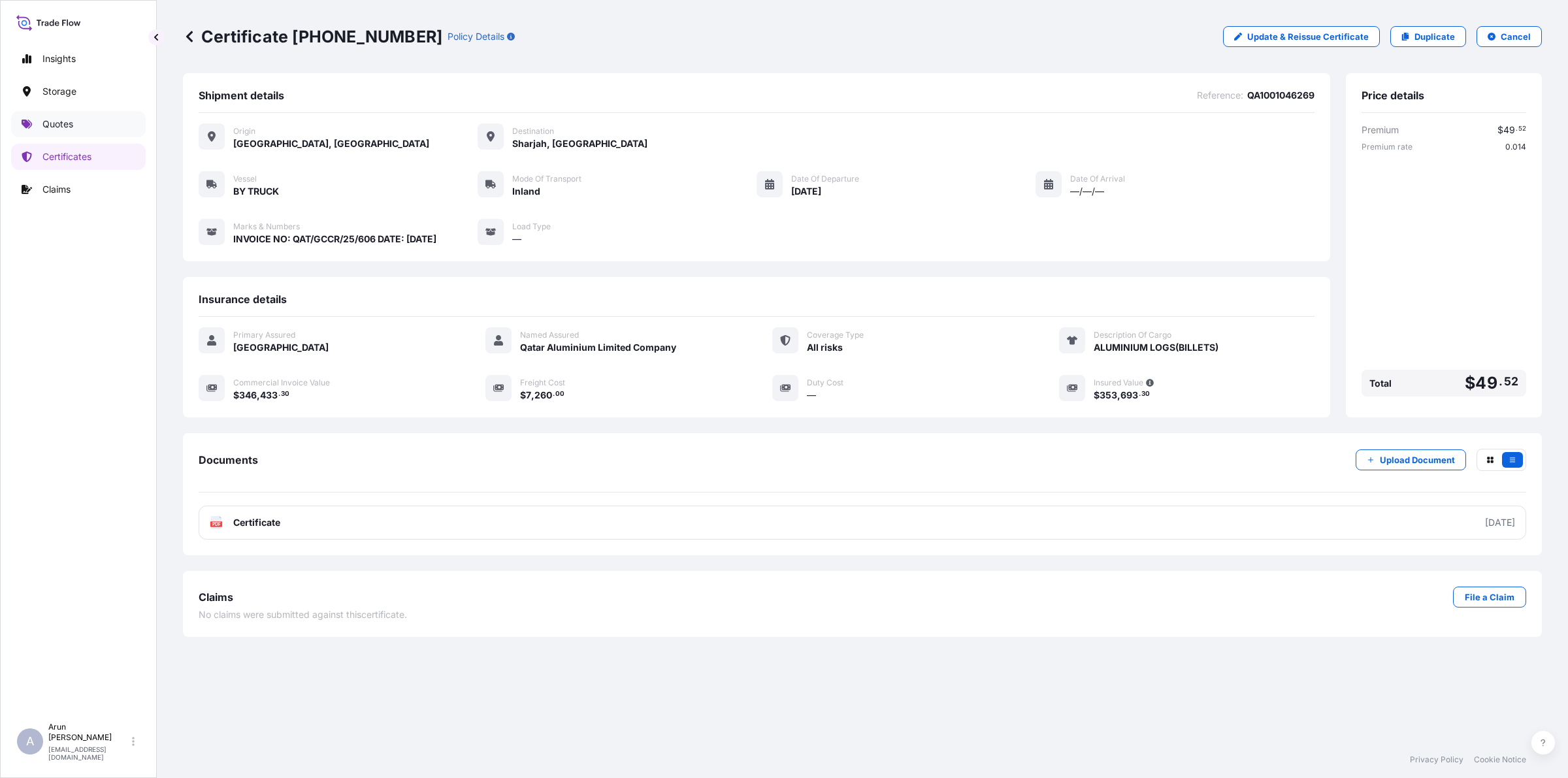
click at [70, 121] on p "Quotes" at bounding box center [58, 124] width 31 height 13
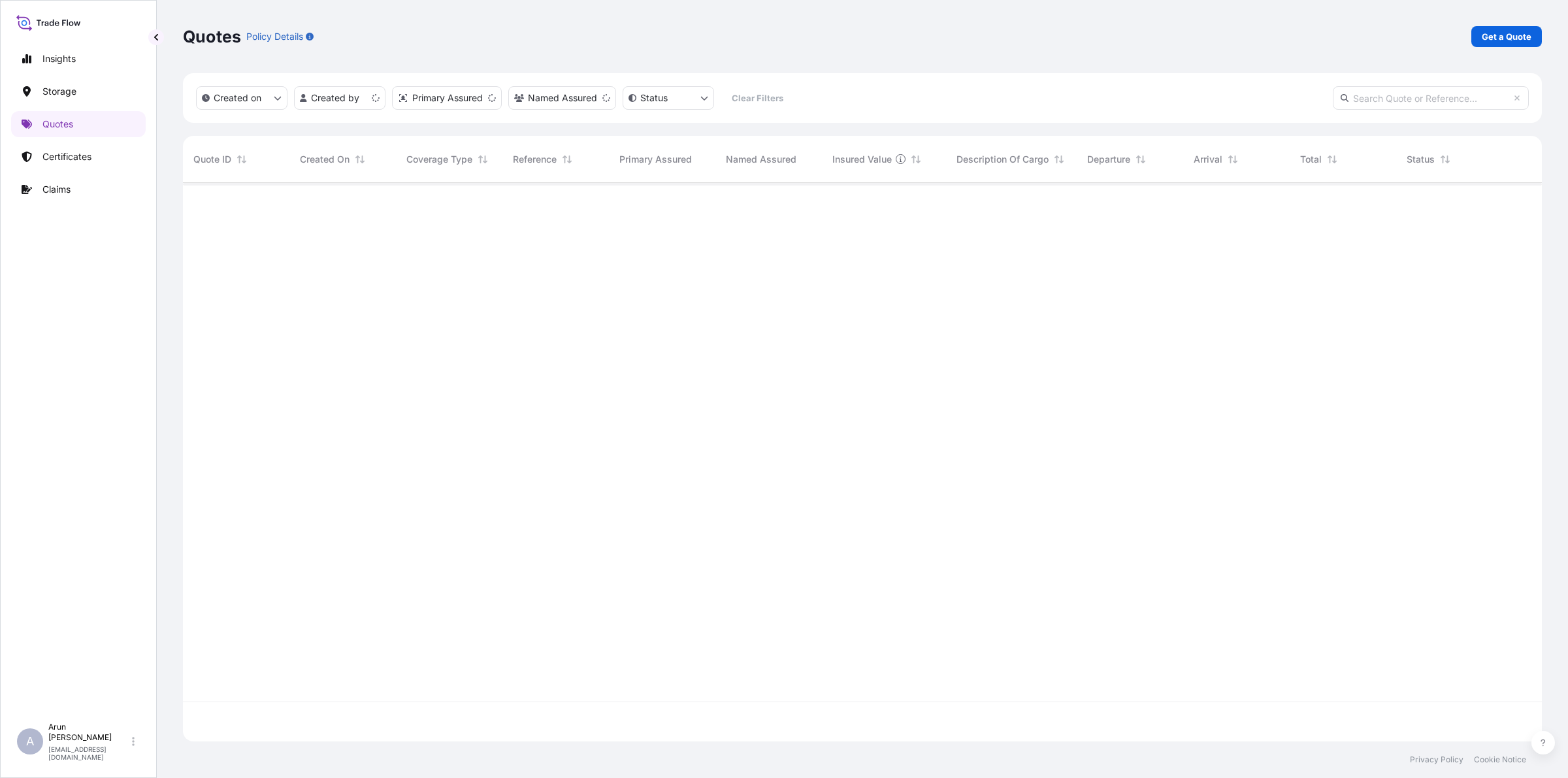
scroll to position [553, 1346]
click at [1517, 36] on p "Get a Quote" at bounding box center [1506, 36] width 50 height 13
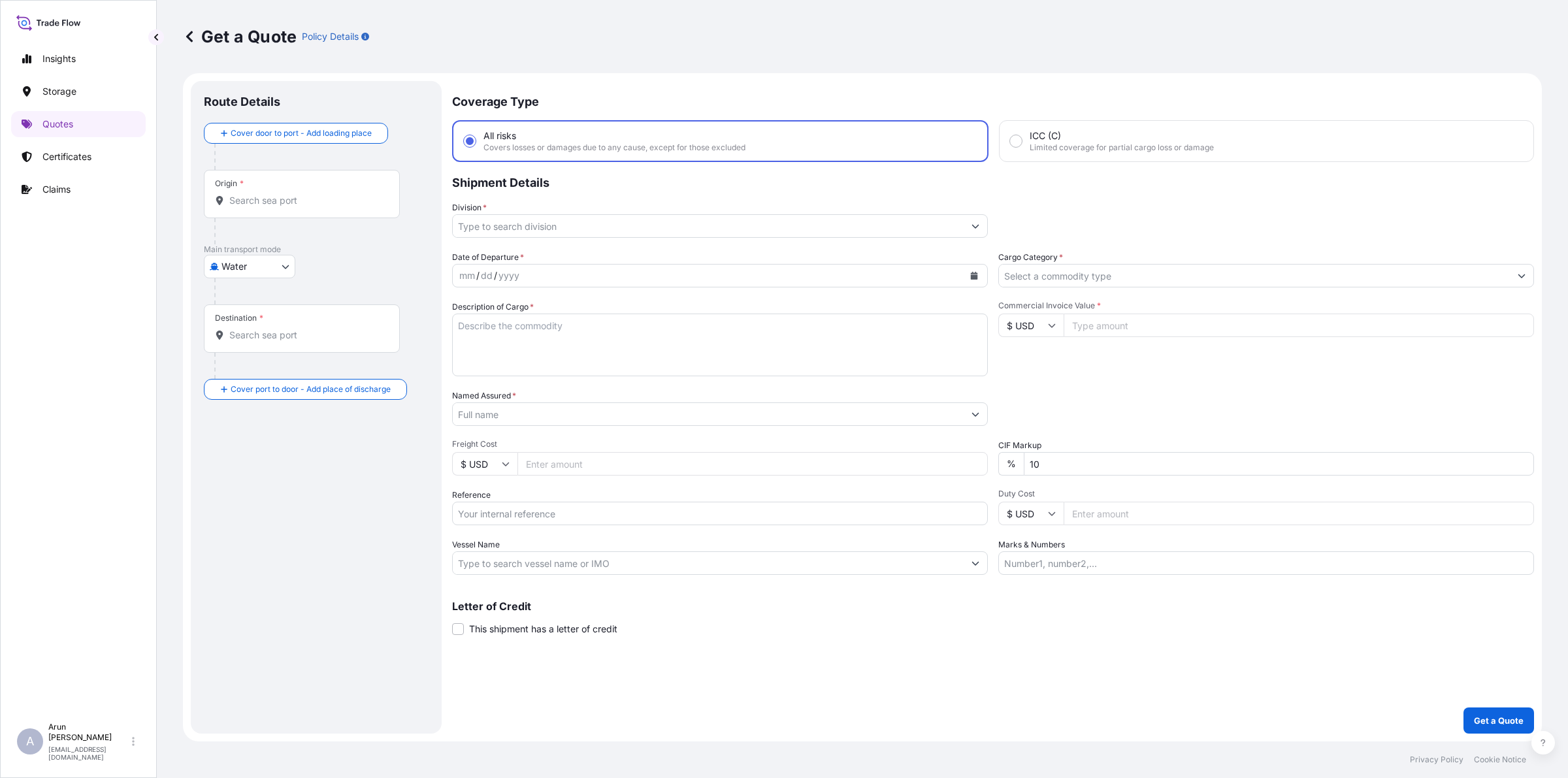
click at [259, 272] on body "Insights Storage Quotes Certificates Claims A [PERSON_NAME] [PERSON_NAME][EMAIL…" at bounding box center [784, 389] width 1568 height 778
click at [245, 348] on span "Inland" at bounding box center [242, 347] width 26 height 13
select select "Inland"
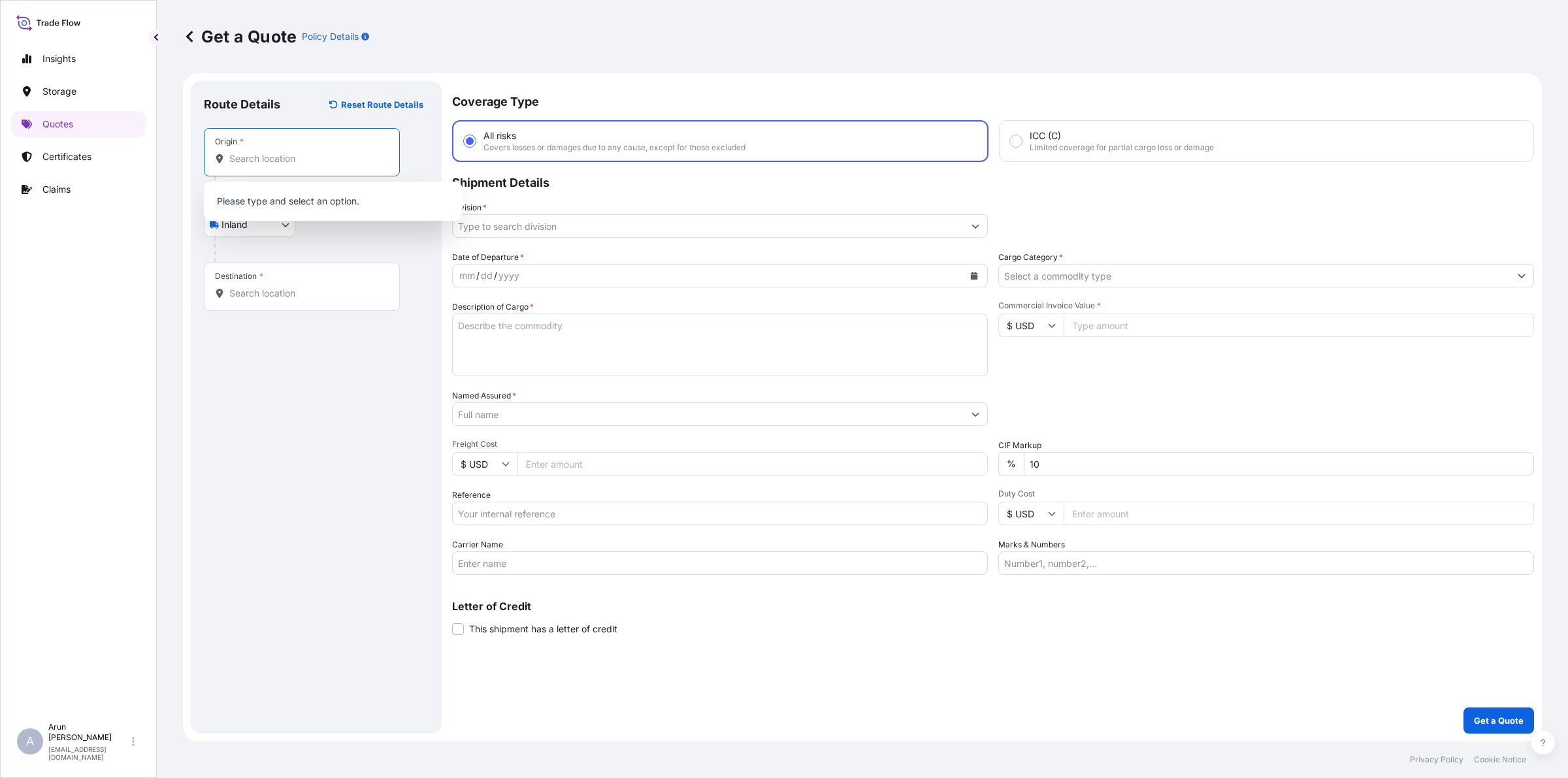
click at [356, 156] on input "Origin *" at bounding box center [306, 158] width 154 height 13
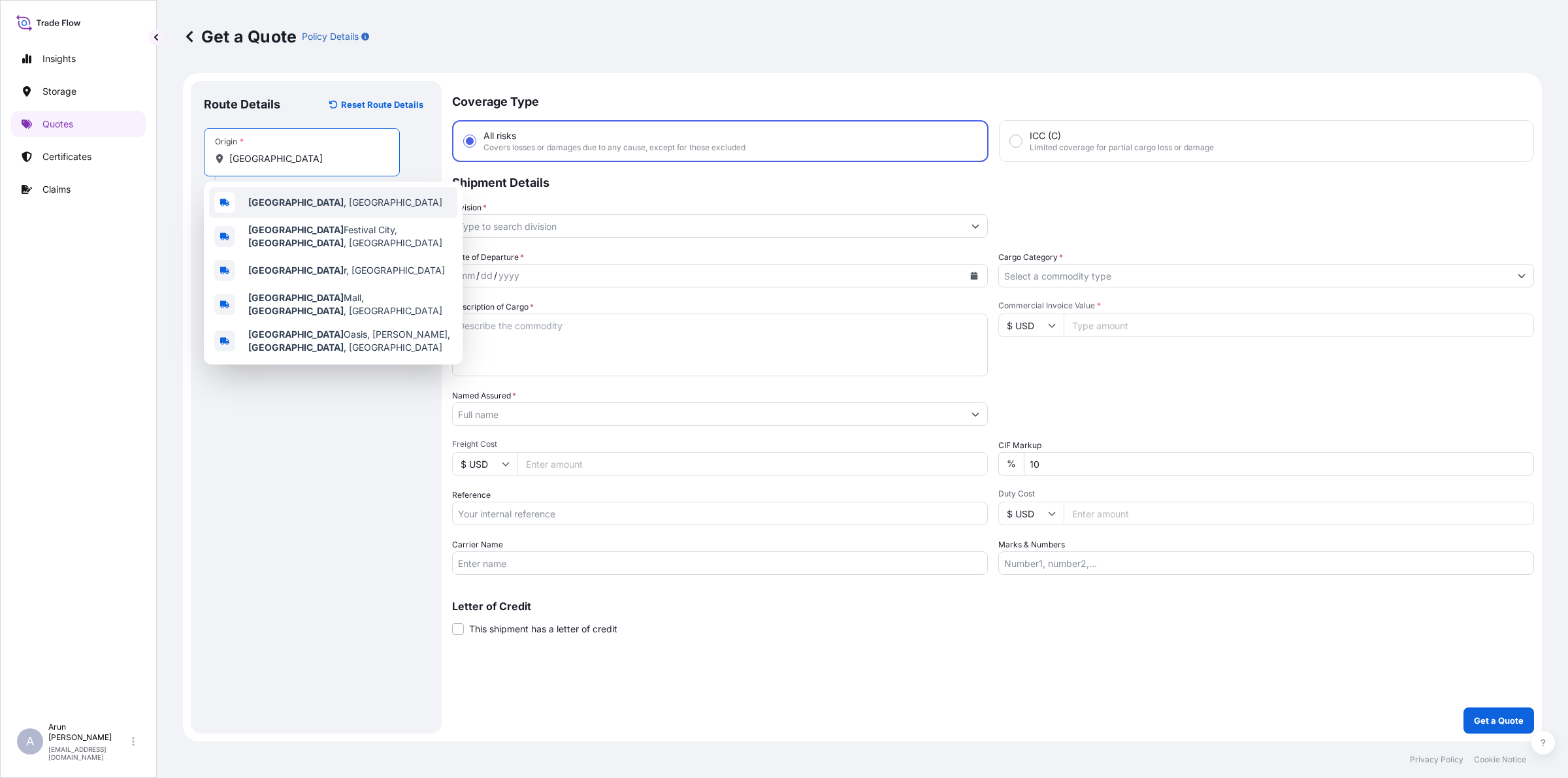
click at [279, 199] on span "[GEOGRAPHIC_DATA] , [GEOGRAPHIC_DATA]" at bounding box center [345, 202] width 194 height 13
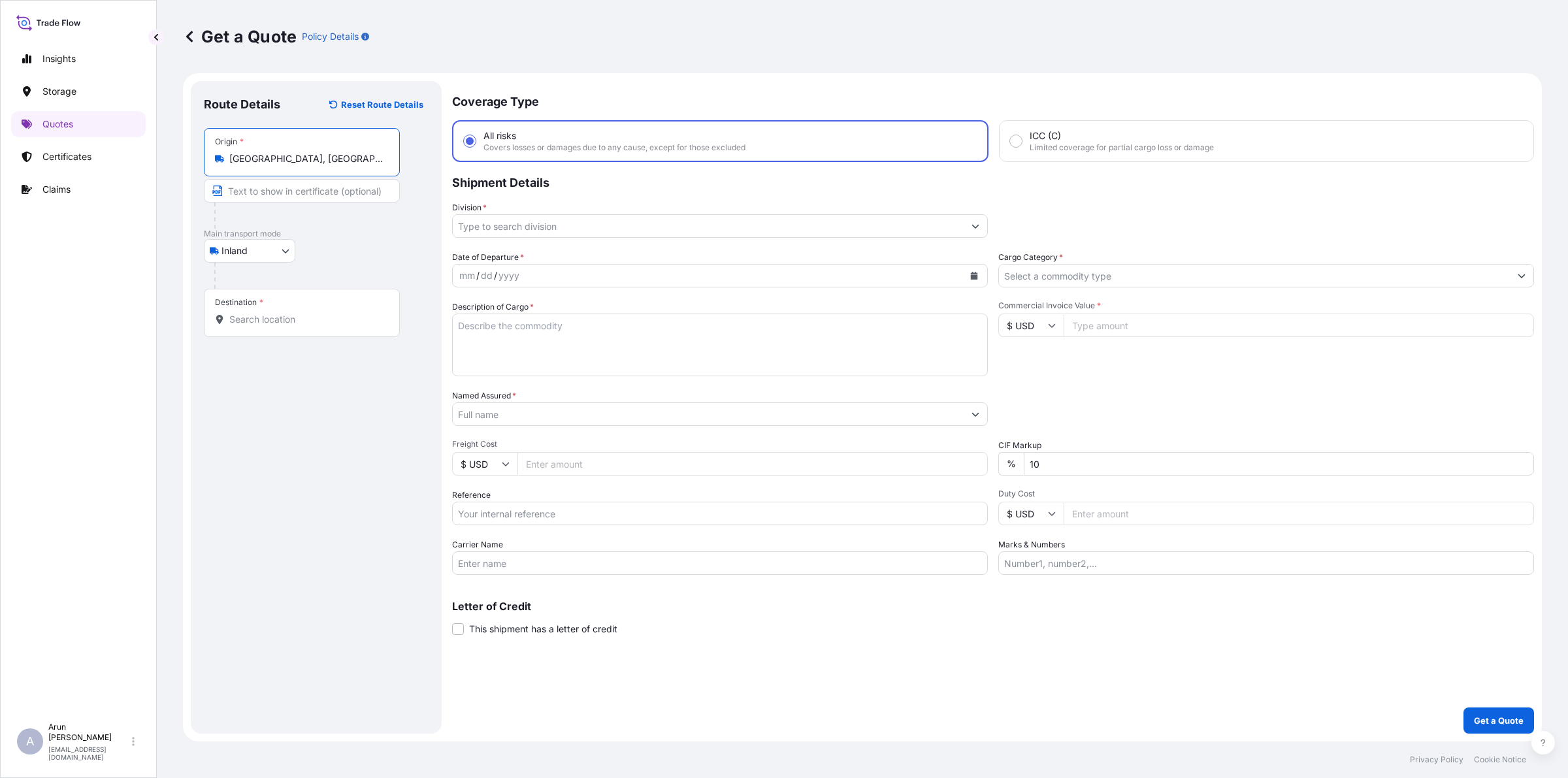
type input "[GEOGRAPHIC_DATA], [GEOGRAPHIC_DATA]"
click at [284, 308] on div "Destination *" at bounding box center [301, 312] width 196 height 48
click at [284, 313] on input "Destination *" at bounding box center [306, 319] width 154 height 13
click at [361, 190] on input "Text to appear on certificate" at bounding box center [301, 191] width 196 height 24
type input "QATAR ALUMINIUM LIMITED COMPANY,MESAIEED, [GEOGRAPHIC_DATA], [GEOGRAPHIC_DATA]."
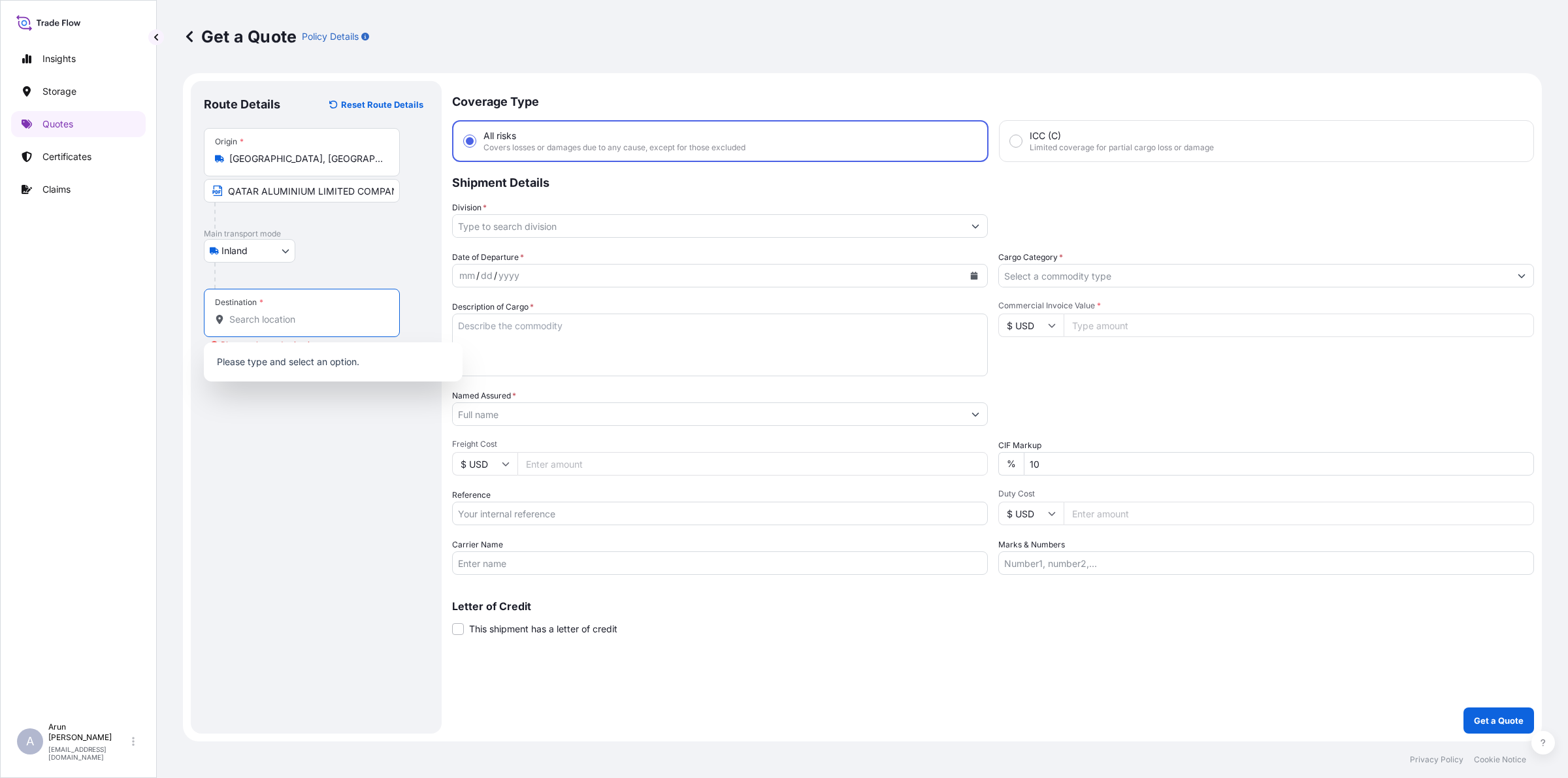
click at [365, 315] on input "Destination * Please select a destination" at bounding box center [306, 319] width 154 height 13
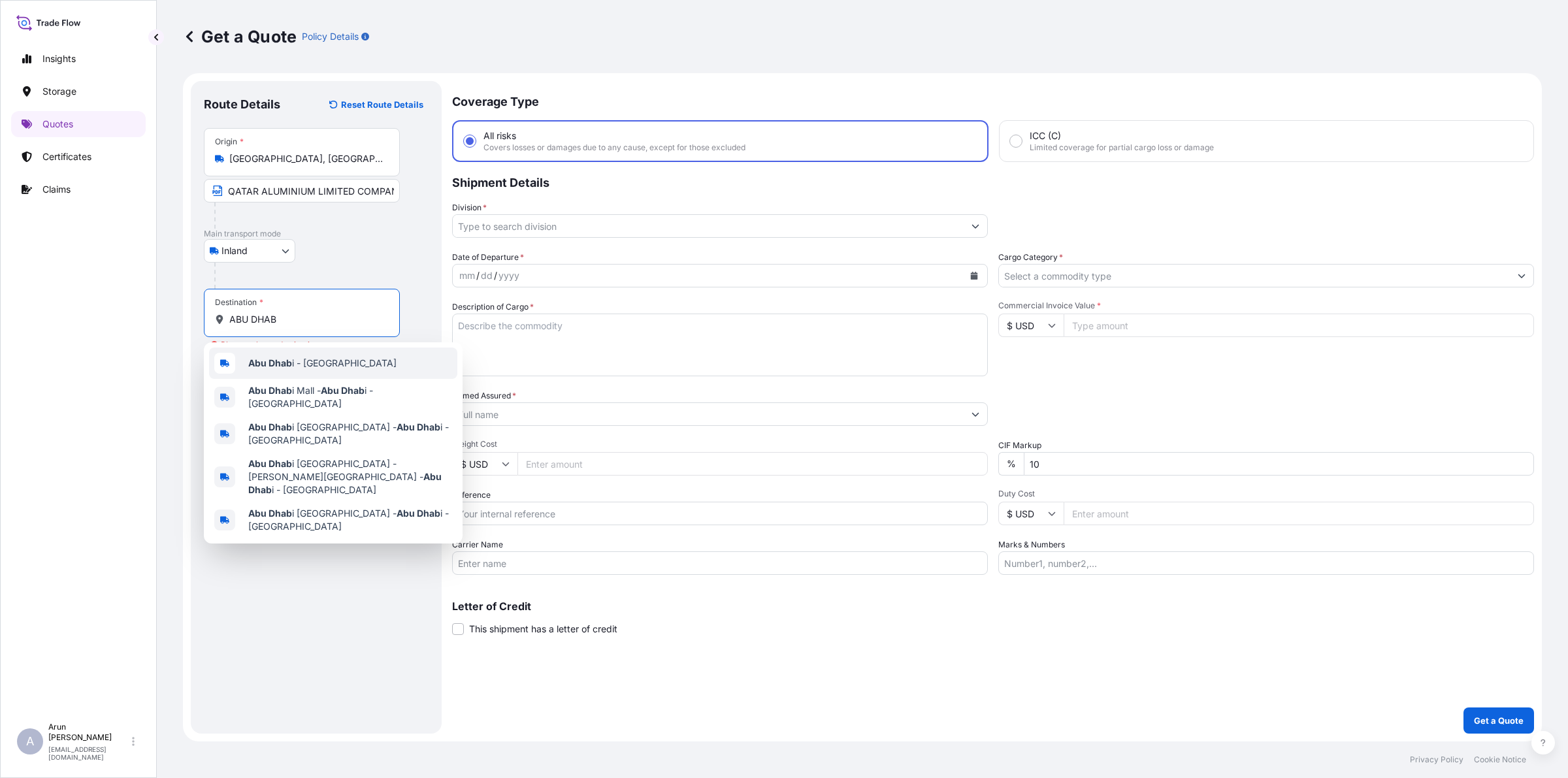
click at [301, 364] on span "Abu Dhab i - [GEOGRAPHIC_DATA]" at bounding box center [322, 362] width 148 height 13
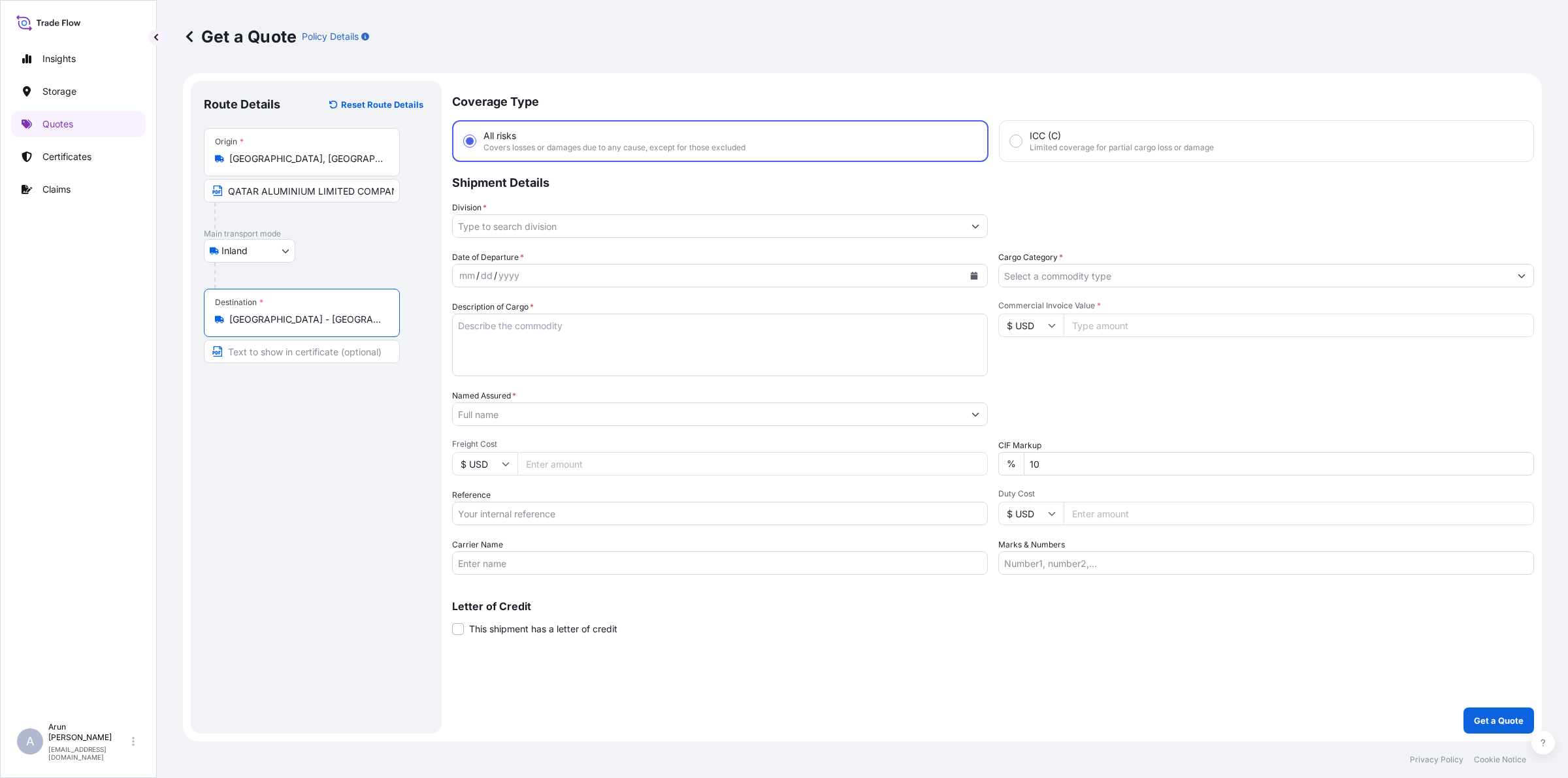
type input "[GEOGRAPHIC_DATA] - [GEOGRAPHIC_DATA]"
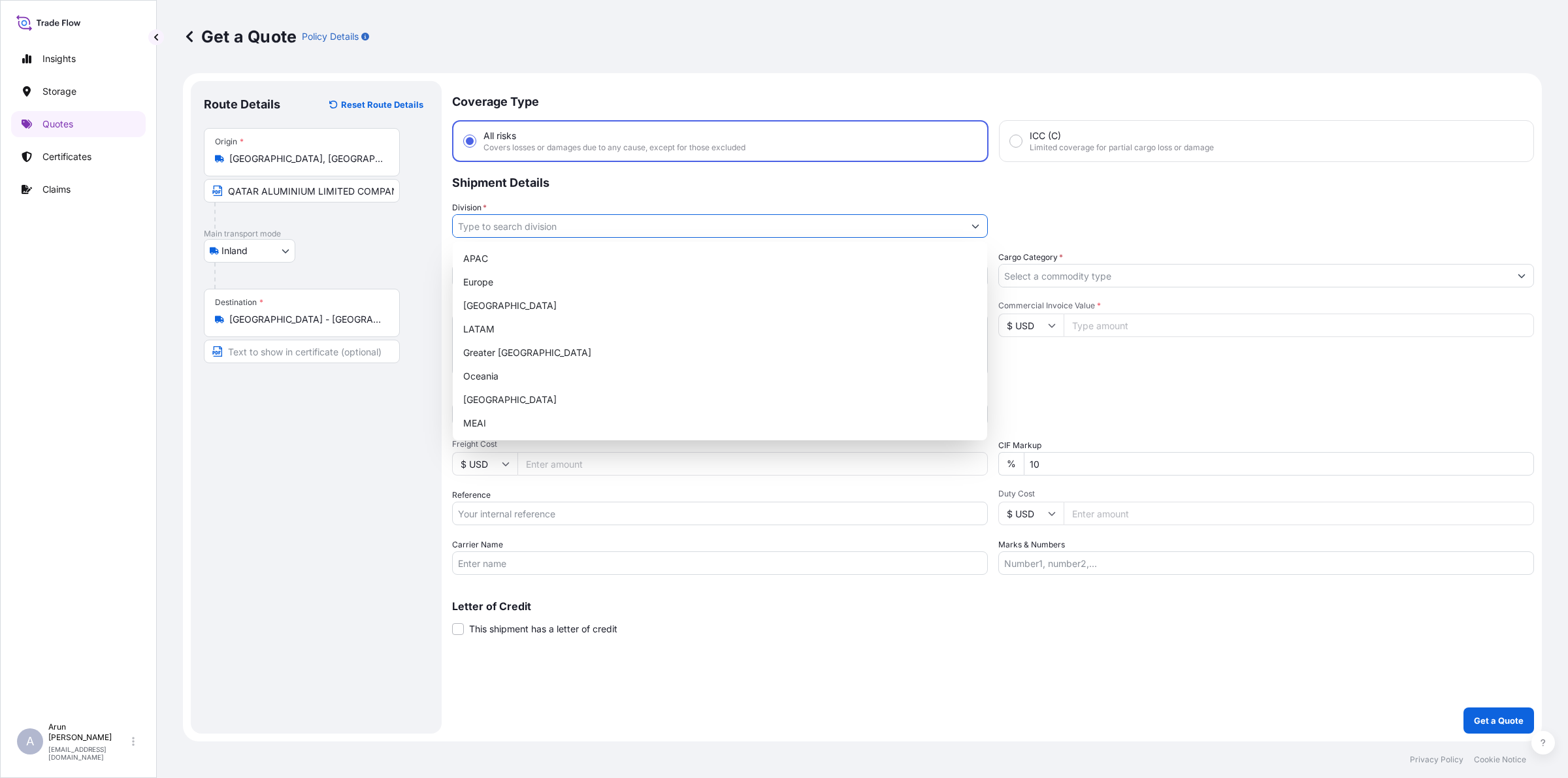
click at [543, 229] on input "Division *" at bounding box center [707, 226] width 510 height 24
click at [492, 411] on div "MEAI" at bounding box center [720, 423] width 524 height 24
type input "MEAI"
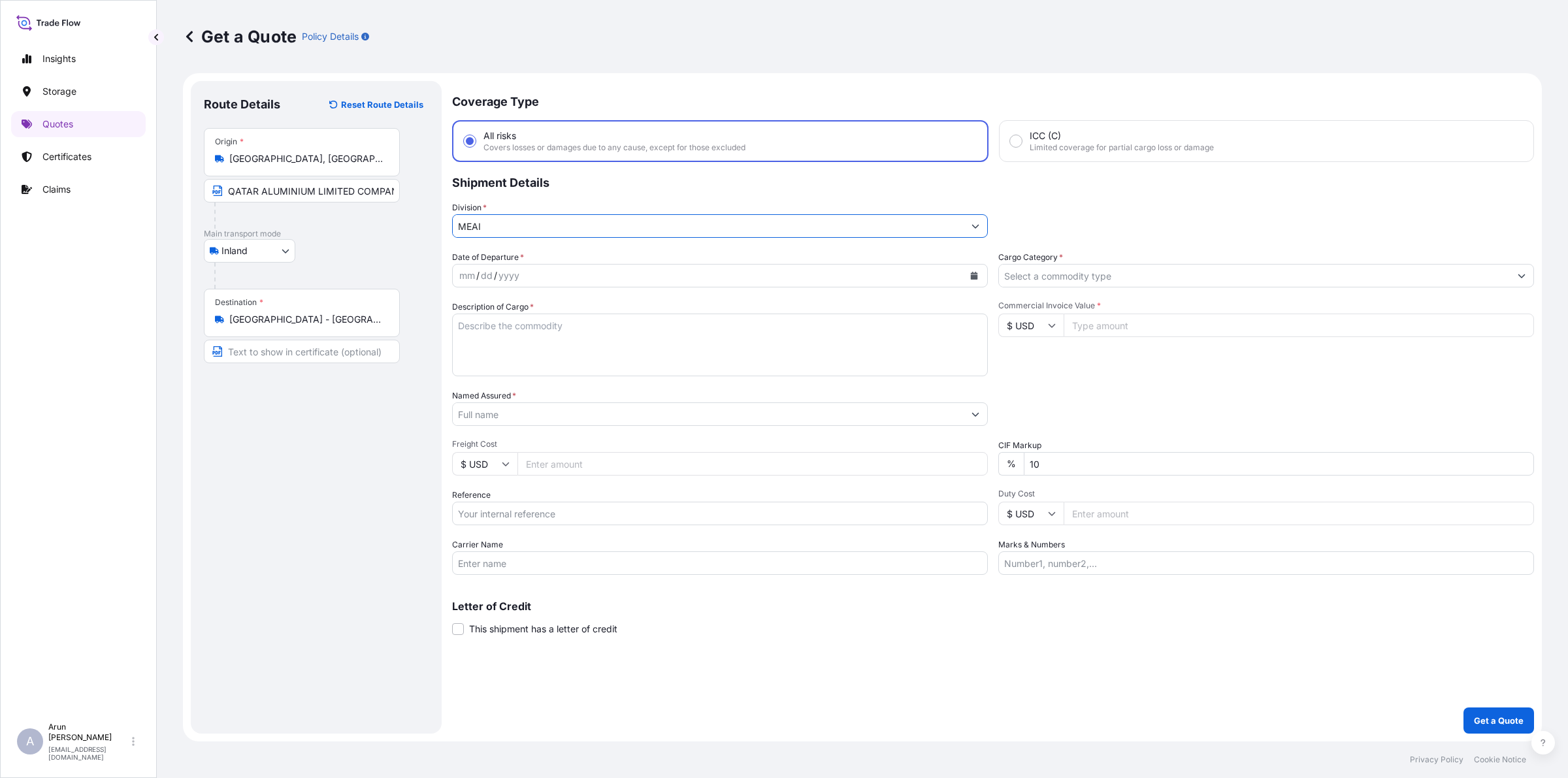
click at [974, 272] on icon "Calendar" at bounding box center [974, 275] width 8 height 8
click at [523, 418] on div "14" at bounding box center [524, 409] width 24 height 24
click at [1144, 321] on input "Commercial Invoice Value *" at bounding box center [1299, 325] width 470 height 24
click at [1170, 276] on input "Cargo Category *" at bounding box center [1254, 275] width 510 height 24
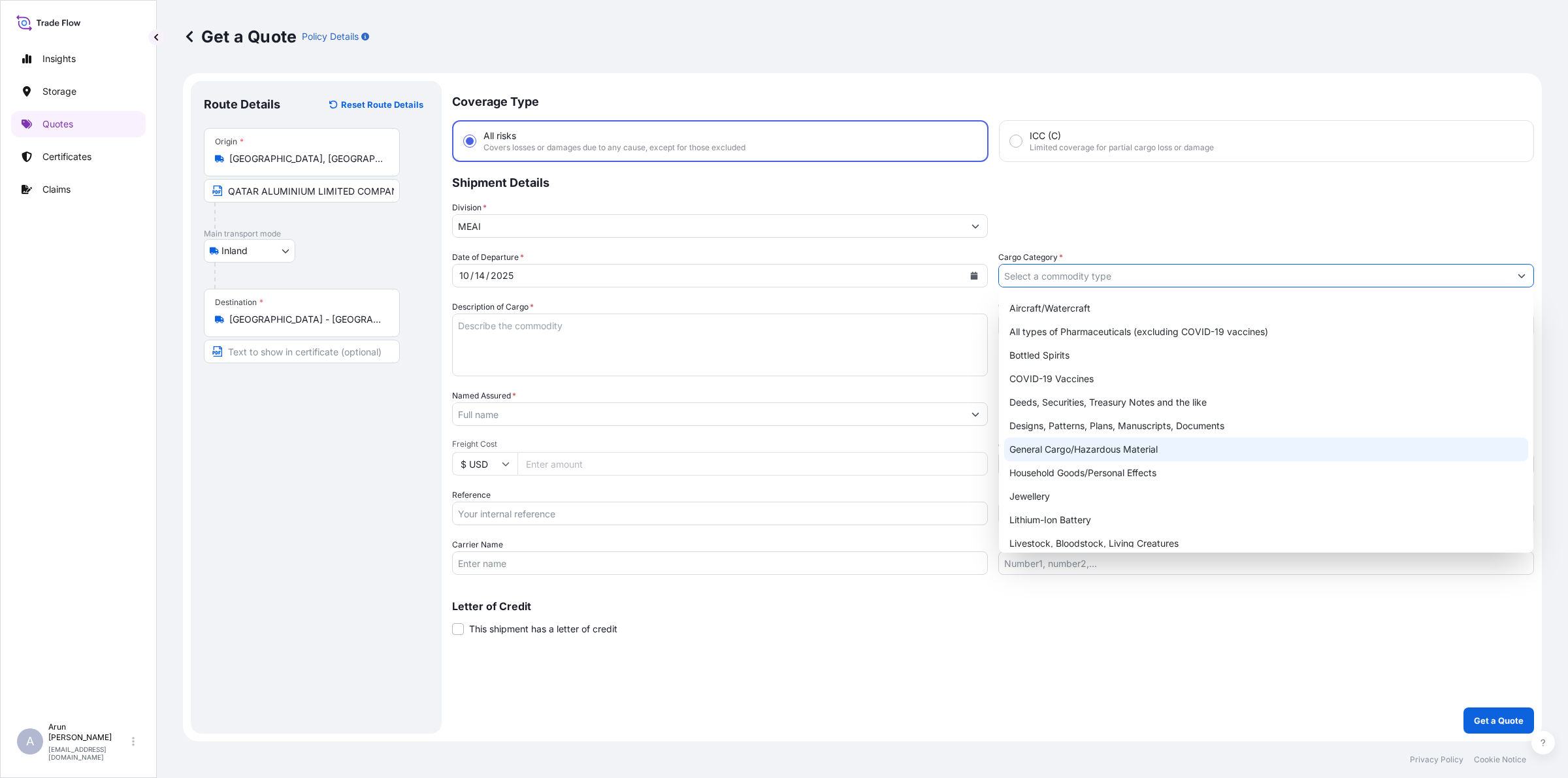
click at [1056, 447] on div "General Cargo/Hazardous Material" at bounding box center [1266, 449] width 524 height 24
type input "General Cargo/Hazardous Material"
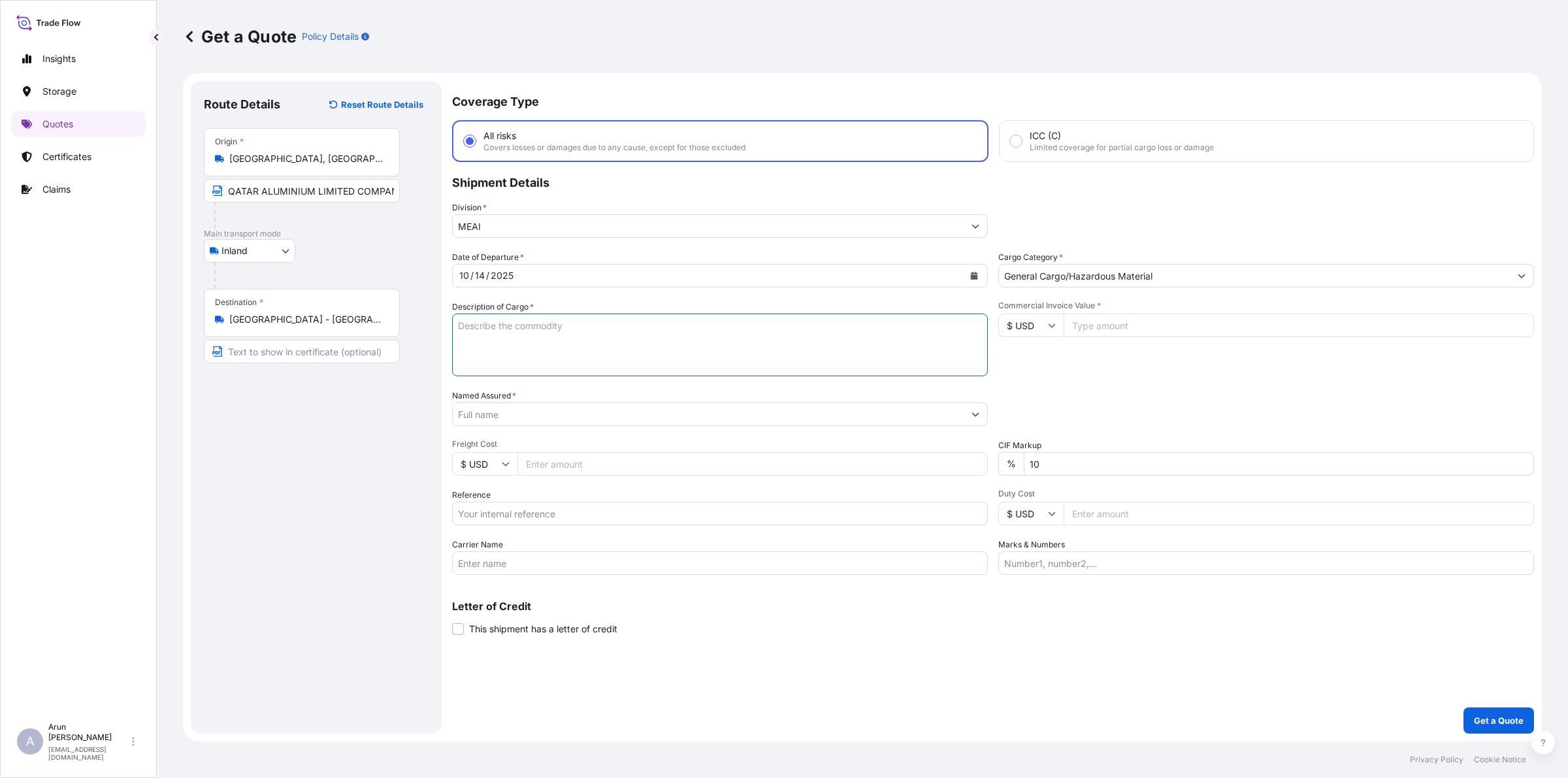
click at [687, 321] on textarea "Description of Cargo *" at bounding box center [720, 345] width 536 height 63
type textarea "ALUMINIUM LOGS(BILLETS)"
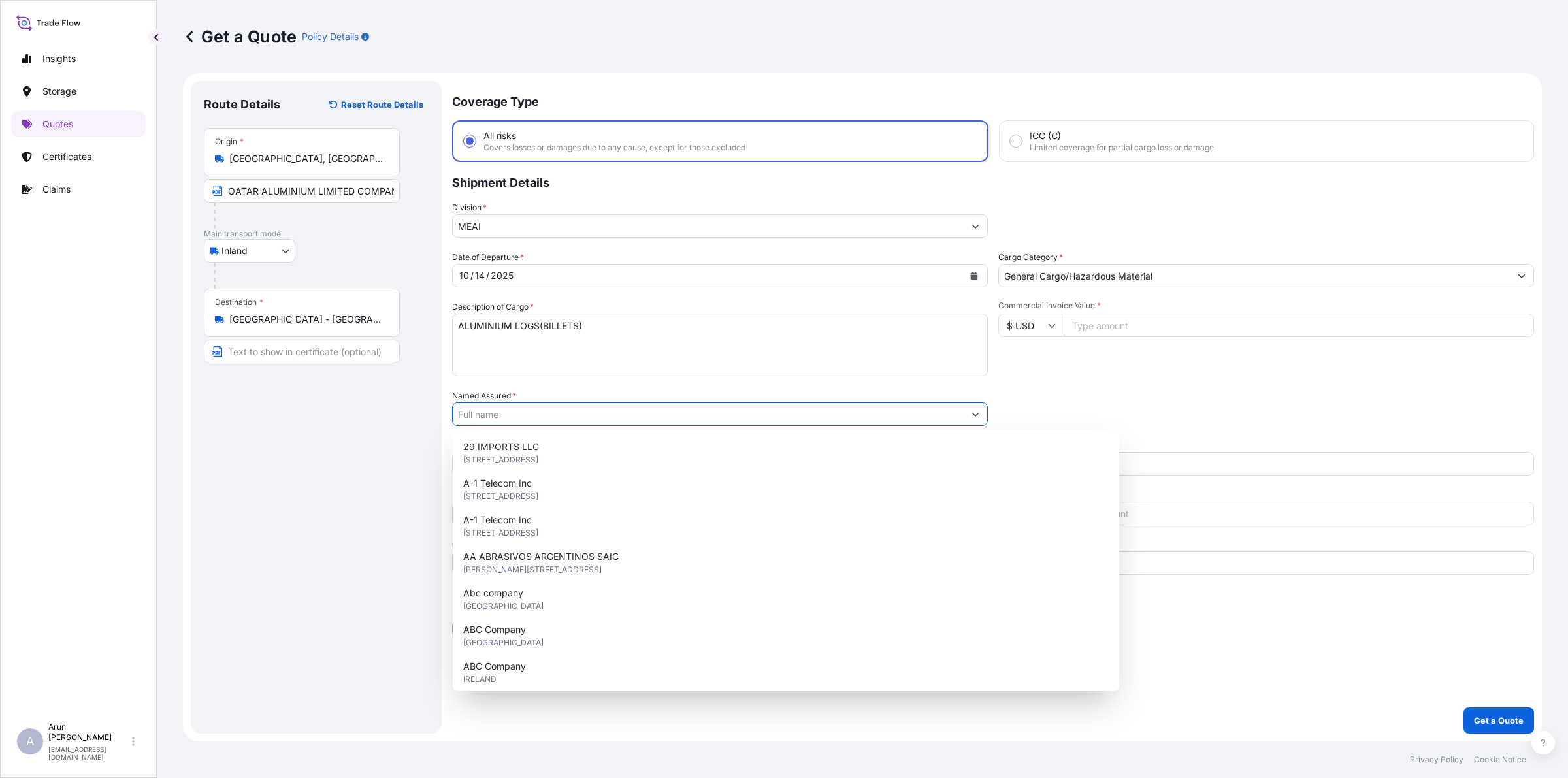
click at [506, 409] on input "Named Assured *" at bounding box center [707, 413] width 510 height 24
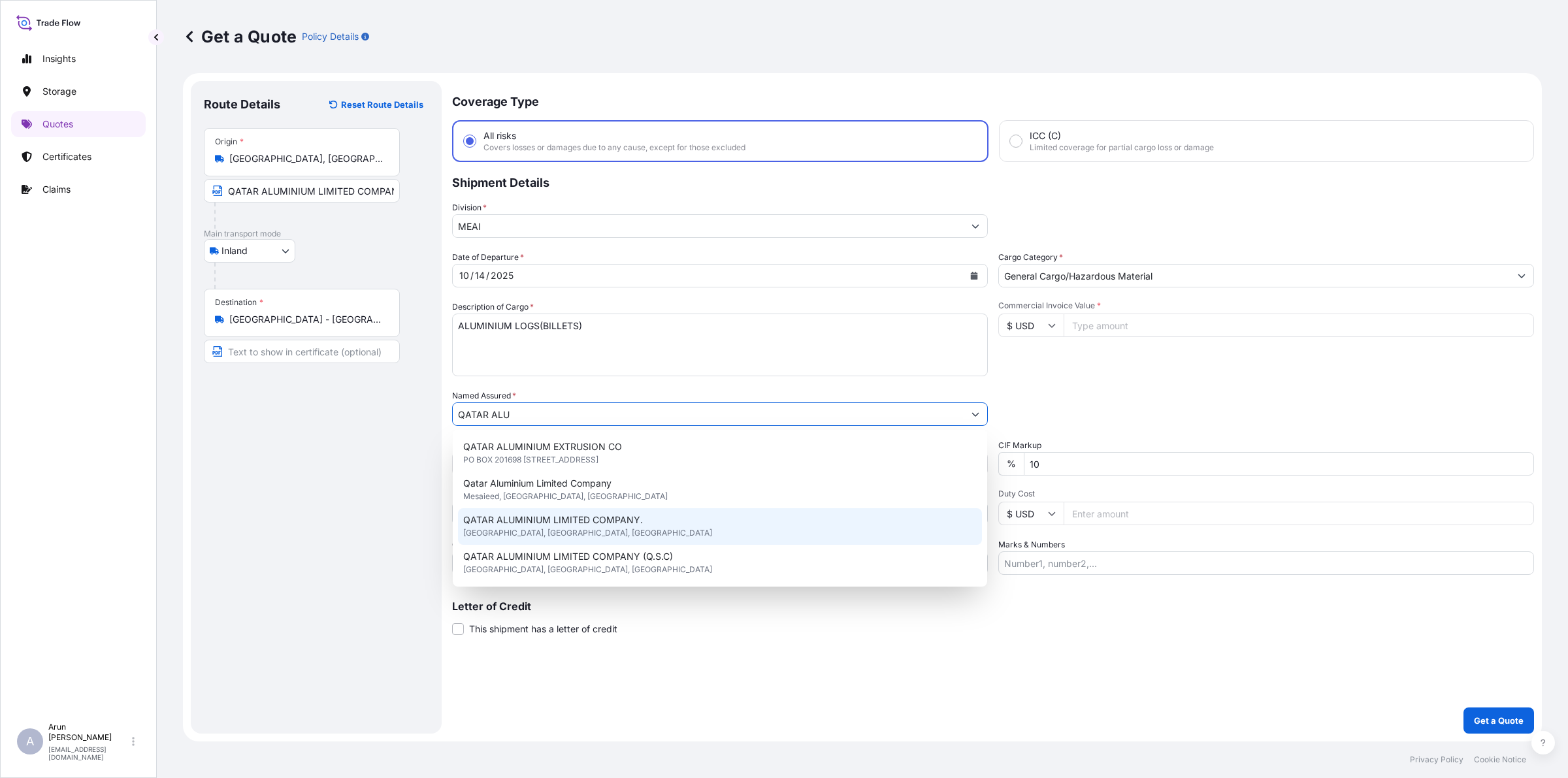
click at [622, 513] on span "QATAR ALUMINIUM LIMITED COMPANY." at bounding box center [552, 519] width 179 height 13
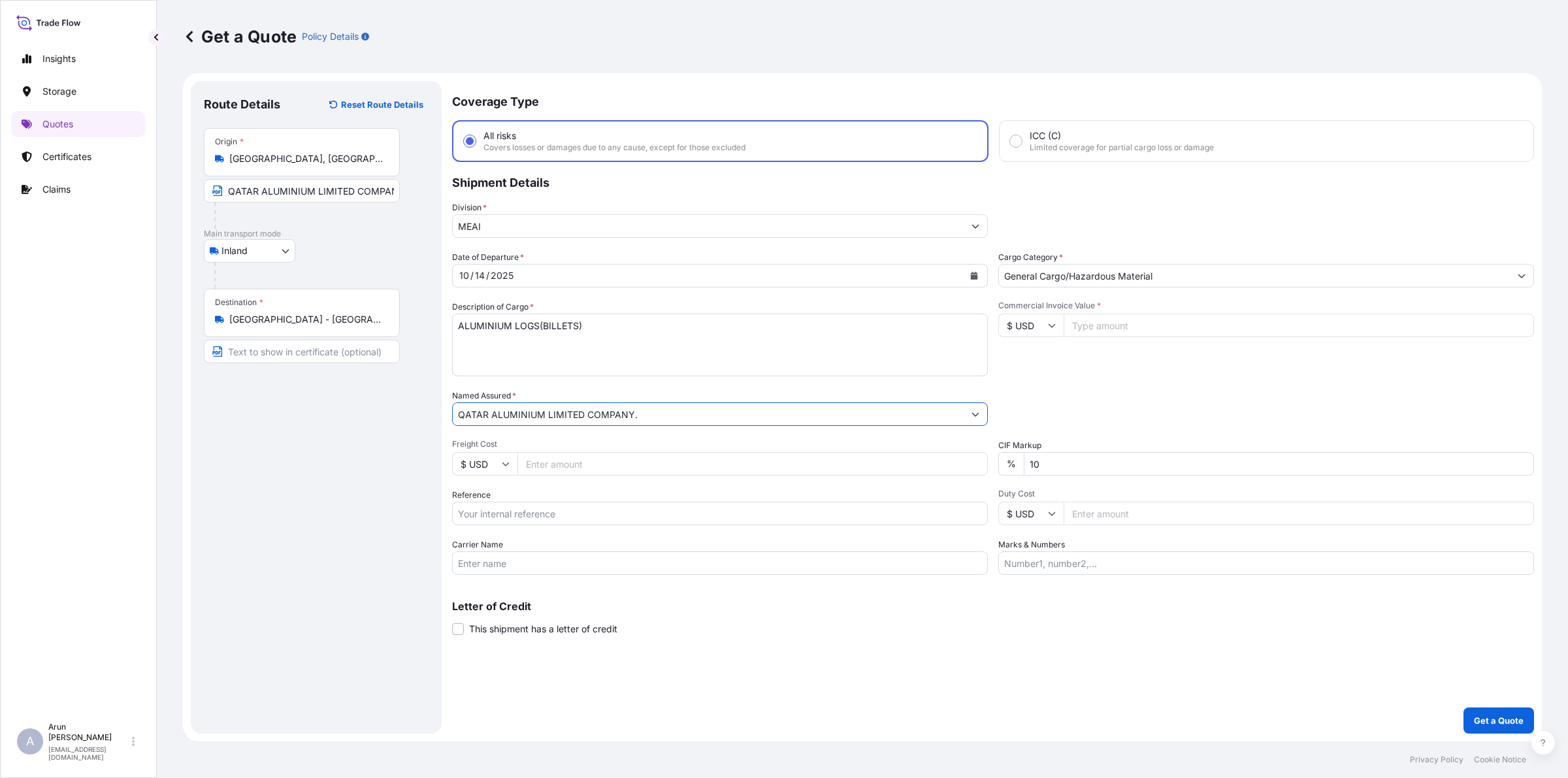
type input "QATAR ALUMINIUM LIMITED COMPANY."
click at [620, 452] on input "Freight Cost" at bounding box center [752, 463] width 470 height 24
type input "4350"
click at [578, 513] on input "Reference" at bounding box center [720, 513] width 536 height 24
type input "QA1001046272"
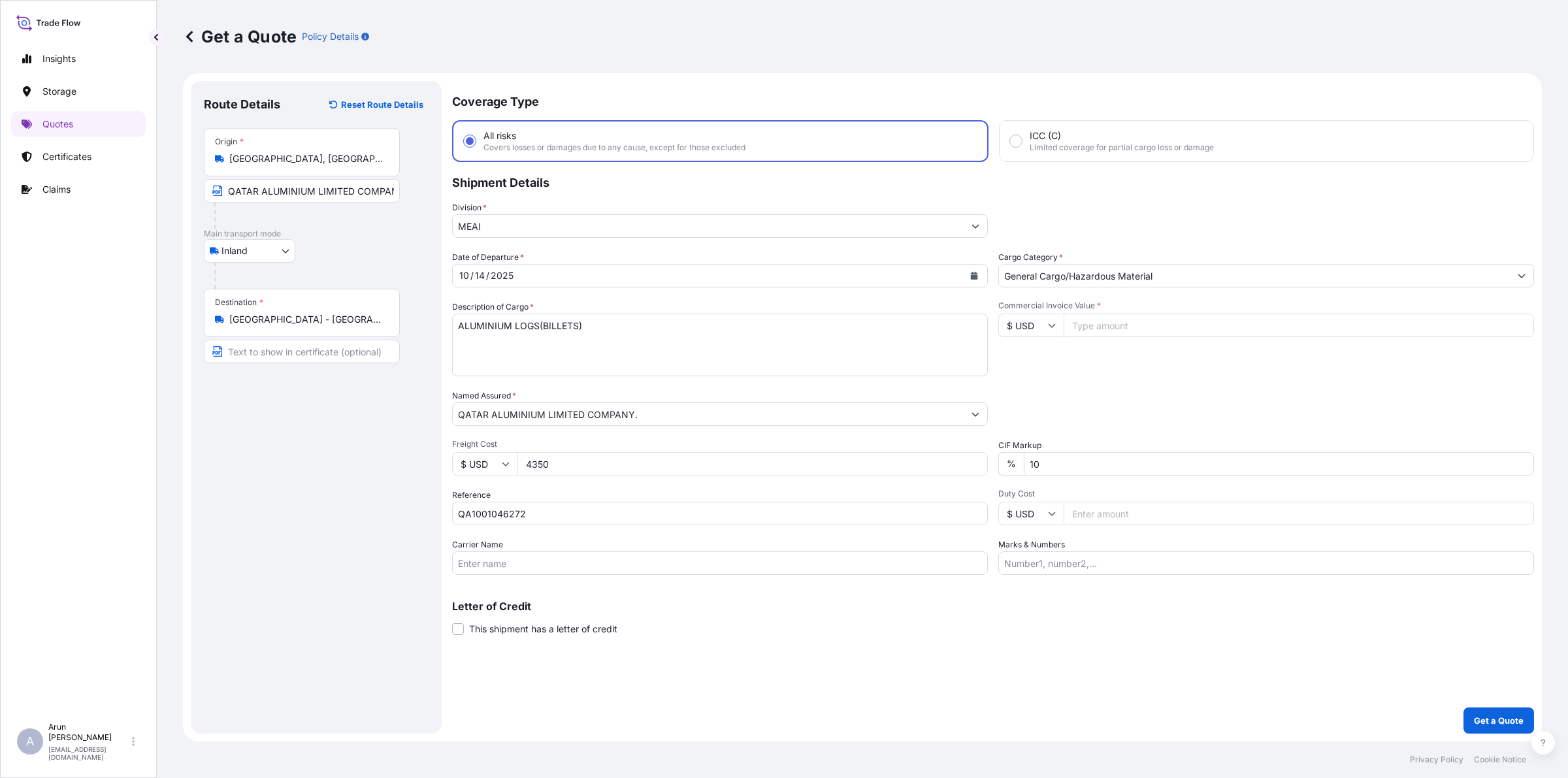
click at [513, 546] on div "Carrier Name" at bounding box center [720, 556] width 536 height 37
click at [507, 551] on input "Carrier Name" at bounding box center [720, 563] width 536 height 24
type input "BY TRUCK"
click at [1077, 320] on input "Commercial Invoice Value *" at bounding box center [1299, 325] width 470 height 24
type input "204941.07"
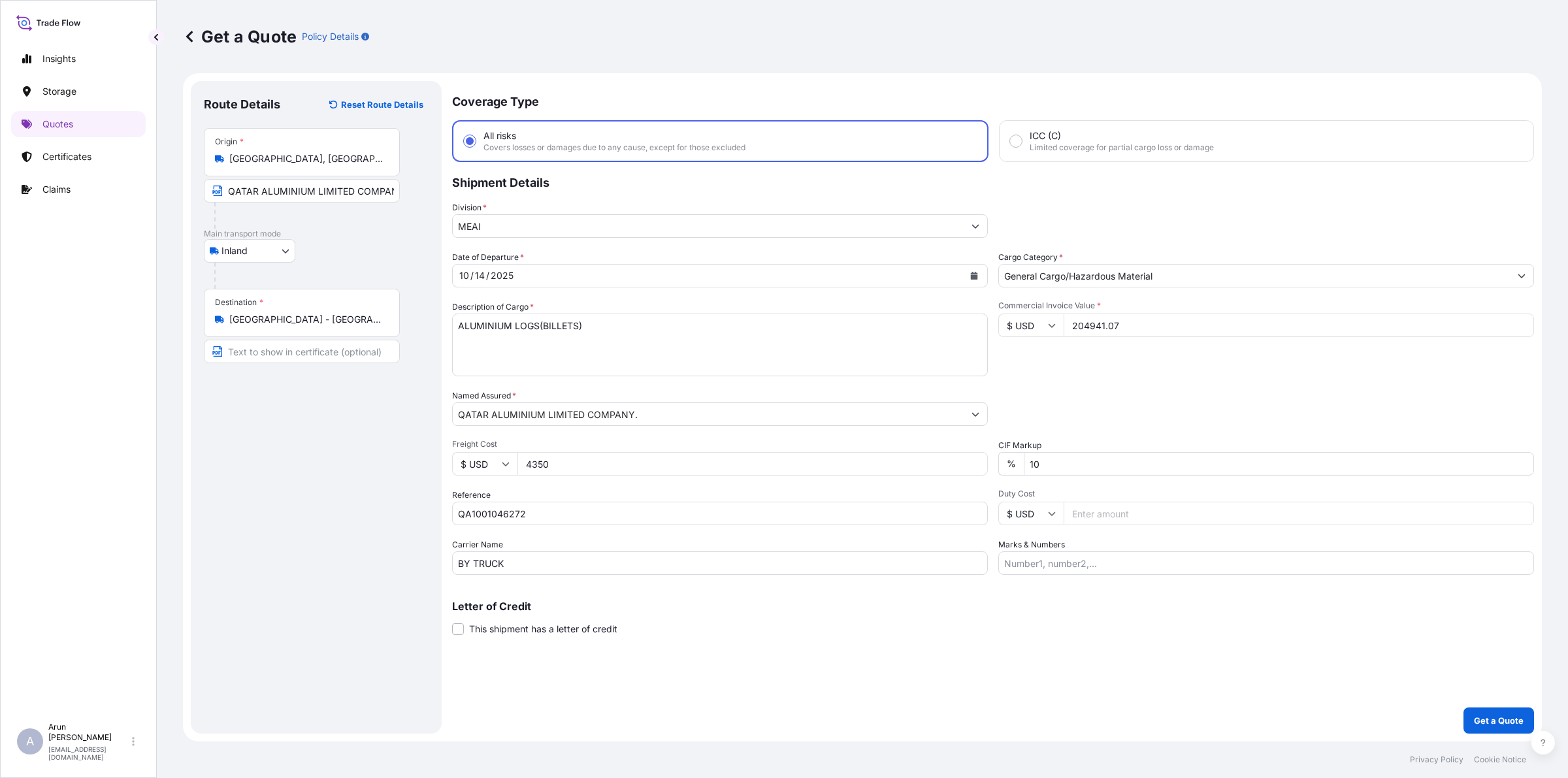
click at [1053, 461] on input "10" at bounding box center [1278, 463] width 510 height 24
type input "1"
type input "0"
click at [1176, 570] on input "Marks & Numbers" at bounding box center [1266, 563] width 536 height 24
click at [1143, 569] on input "INVOICE NO: QAT/GCCR/25/556 DATE: [DATE]" at bounding box center [1266, 563] width 536 height 24
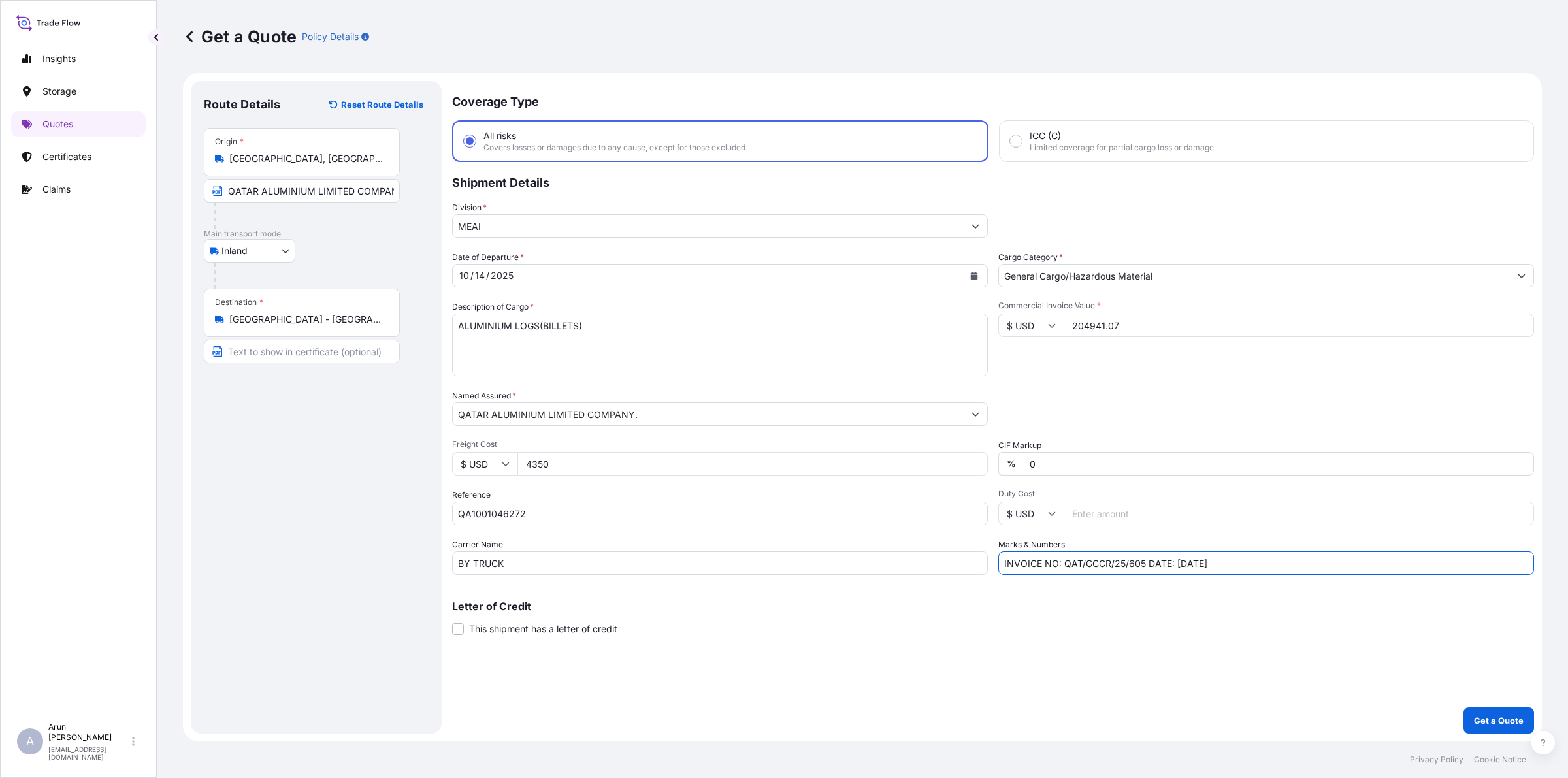
drag, startPoint x: 1183, startPoint y: 564, endPoint x: 1238, endPoint y: 551, distance: 56.5
click at [1184, 564] on input "INVOICE NO: QAT/GCCR/25/605 DATE: [DATE]" at bounding box center [1266, 563] width 536 height 24
type input "INVOICE NO: QAT/GCCR/25/605 DATE: [DATE]"
click at [1503, 710] on button "Get a Quote" at bounding box center [1499, 720] width 70 height 26
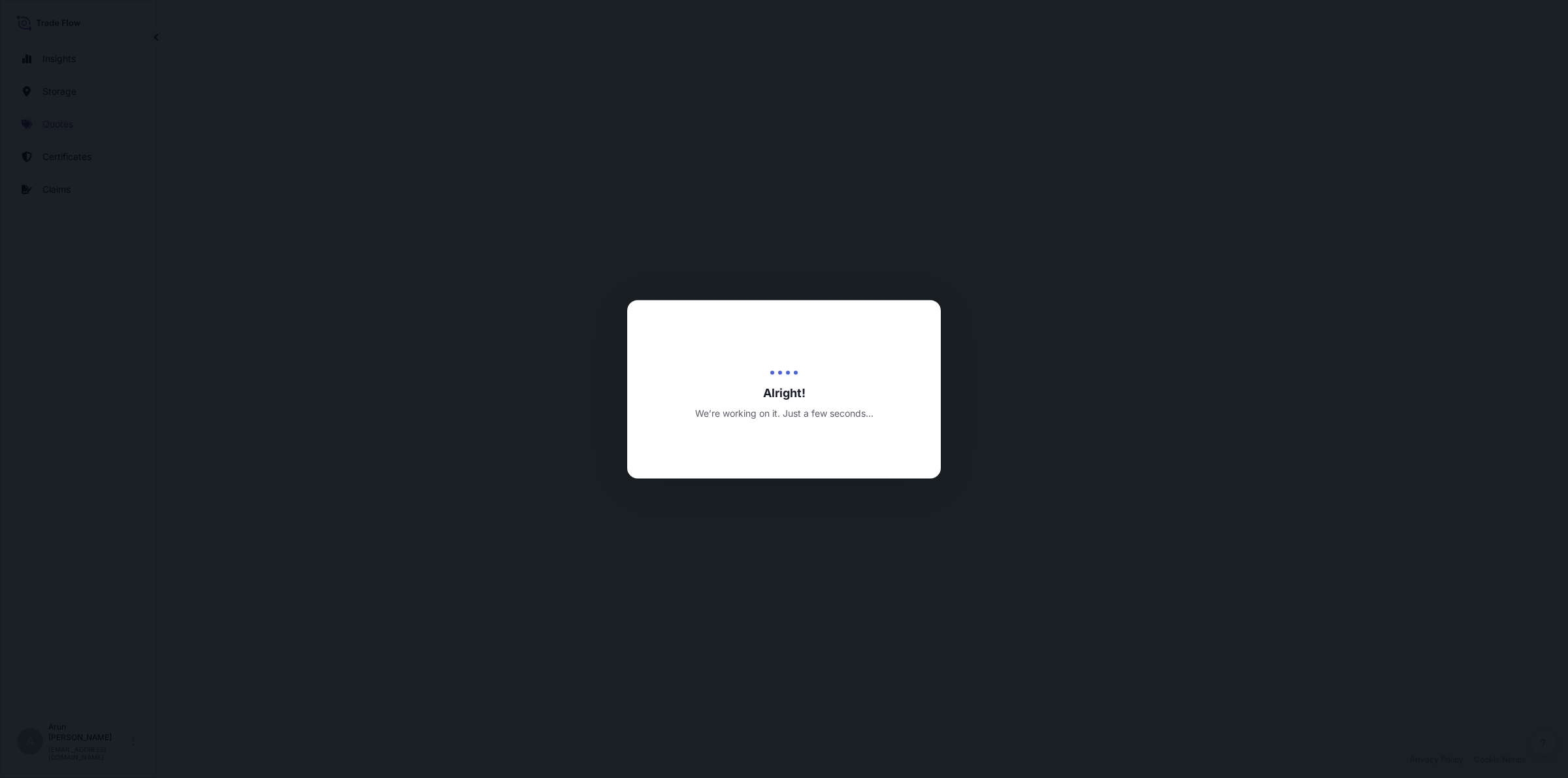
select select "Inland"
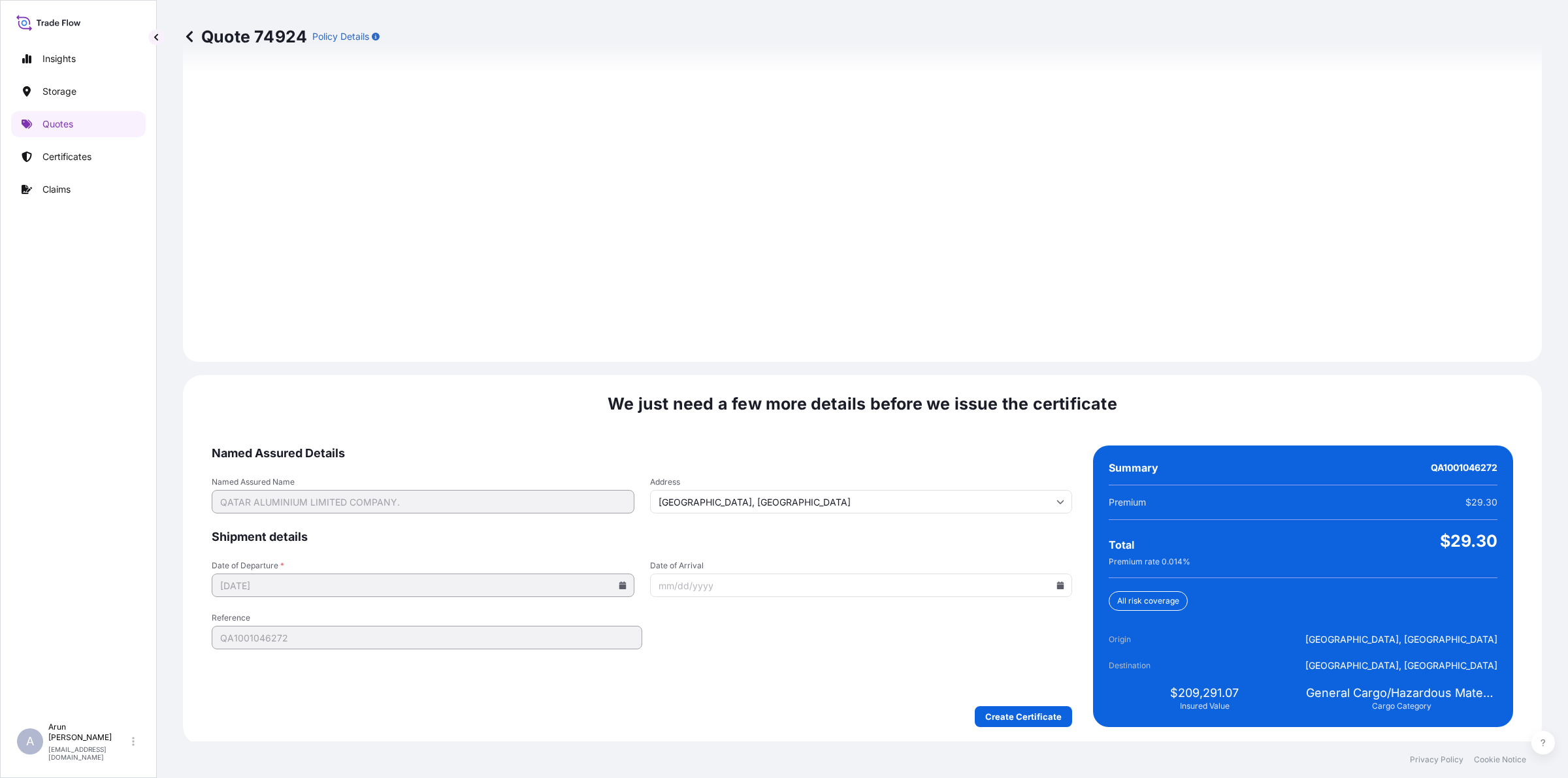
scroll to position [1695, 0]
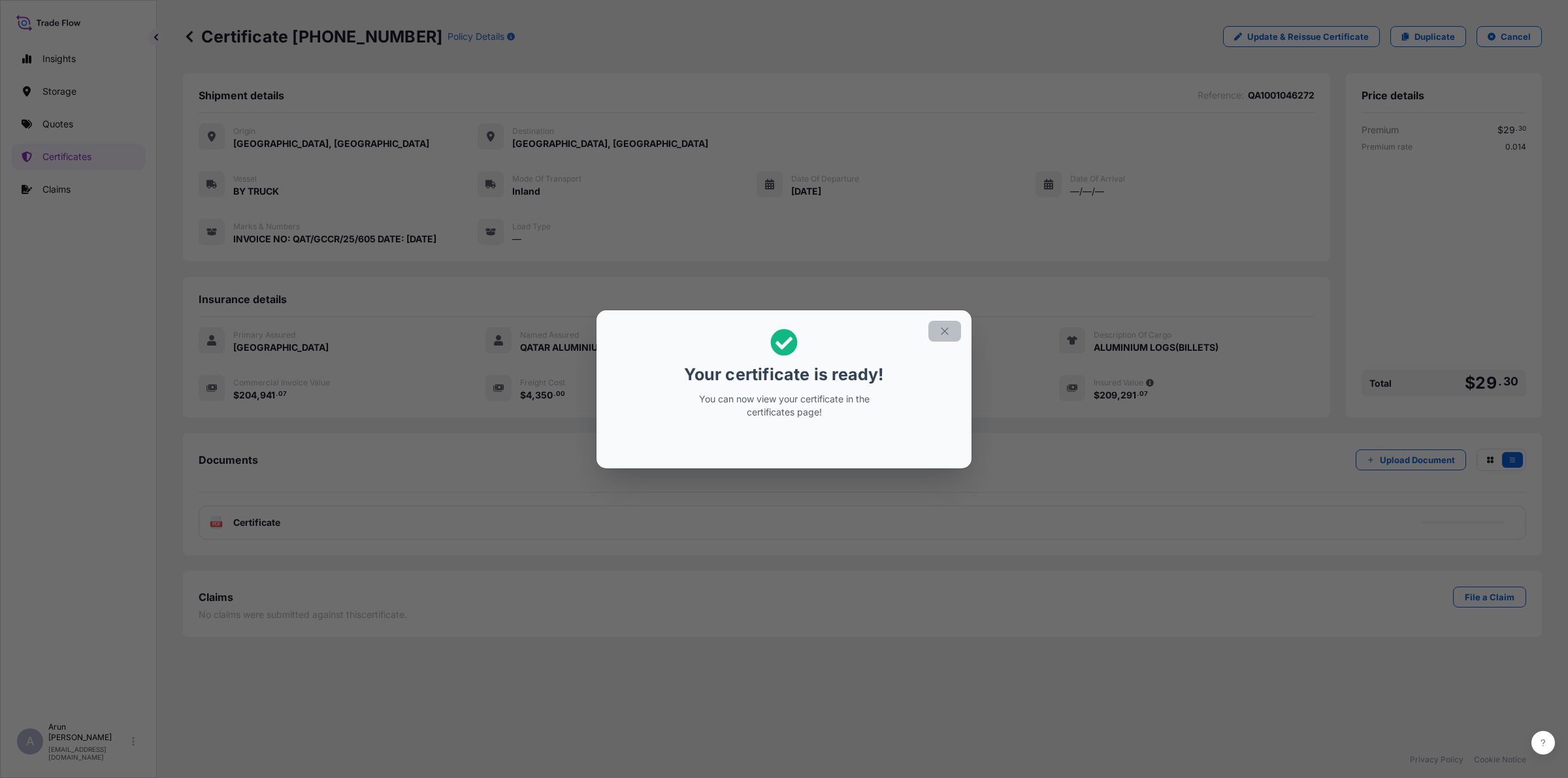
click at [932, 324] on button "button" at bounding box center [944, 330] width 33 height 21
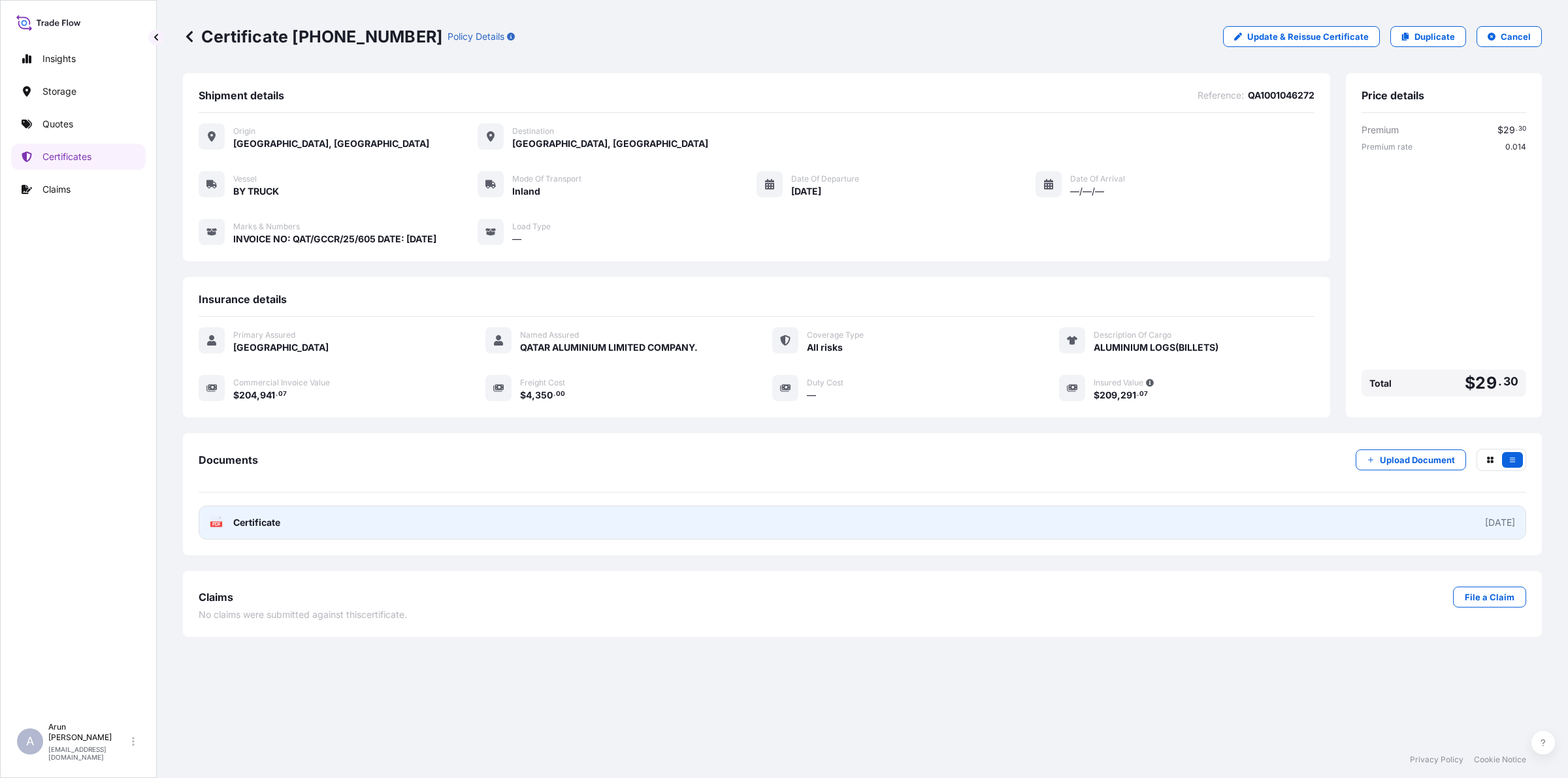
click at [266, 519] on span "Certificate" at bounding box center [257, 522] width 47 height 13
